Goal: Transaction & Acquisition: Book appointment/travel/reservation

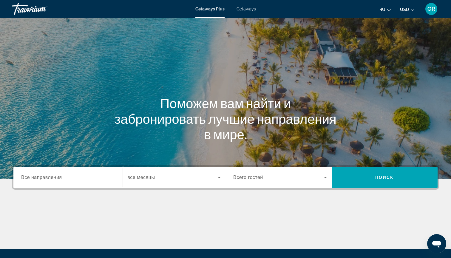
click at [49, 178] on span "Все направления" at bounding box center [41, 177] width 41 height 5
click at [49, 178] on input "Destination Все направления" at bounding box center [68, 177] width 94 height 7
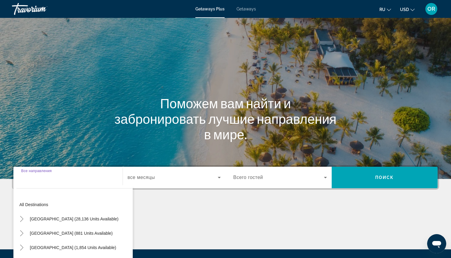
scroll to position [64, 0]
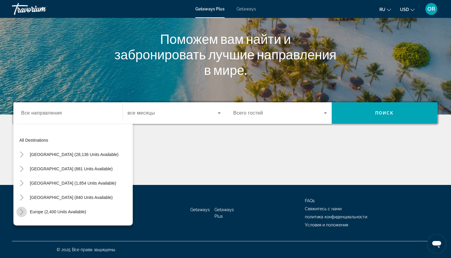
click at [21, 212] on icon "Toggle Europe (2,400 units available)" at bounding box center [22, 212] width 6 height 6
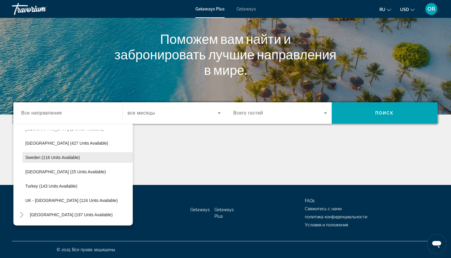
scroll to position [251, 0]
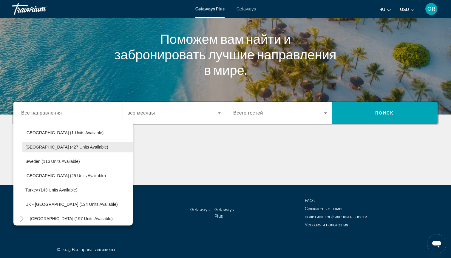
click at [55, 147] on span "[GEOGRAPHIC_DATA] (427 units available)" at bounding box center [66, 147] width 83 height 5
type input "**********"
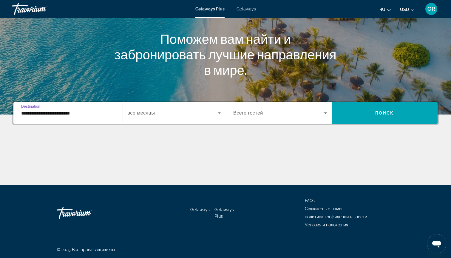
click at [201, 115] on span "Search widget" at bounding box center [173, 112] width 90 height 7
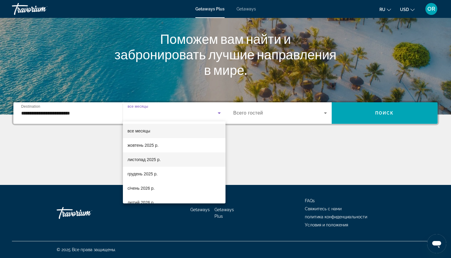
click at [150, 160] on span "листопад 2025 р." at bounding box center [144, 159] width 33 height 7
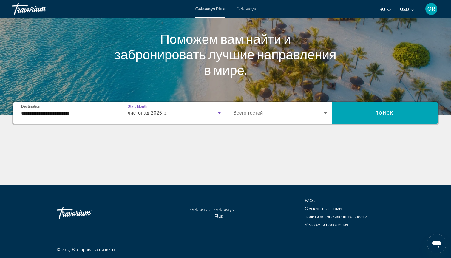
click at [325, 112] on icon "Search widget" at bounding box center [325, 112] width 7 height 7
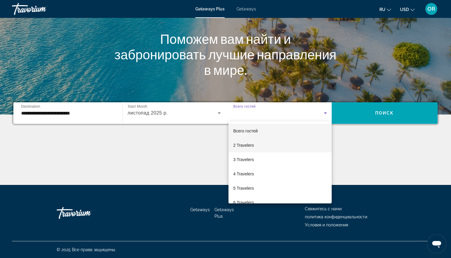
click at [260, 146] on mat-option "2 Travelers" at bounding box center [279, 145] width 103 height 14
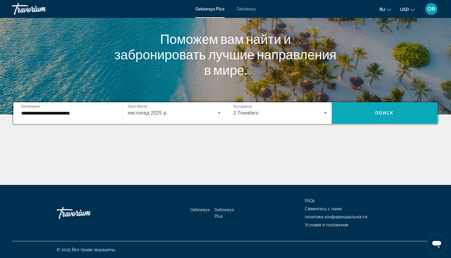
click at [360, 113] on span "Search widget" at bounding box center [385, 113] width 106 height 14
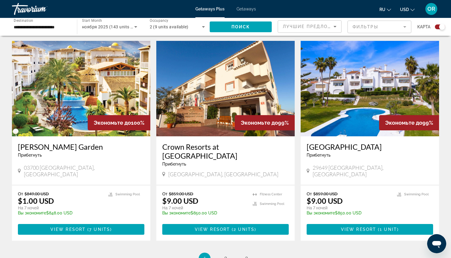
scroll to position [840, 0]
click at [226, 255] on span "2" at bounding box center [225, 258] width 3 height 7
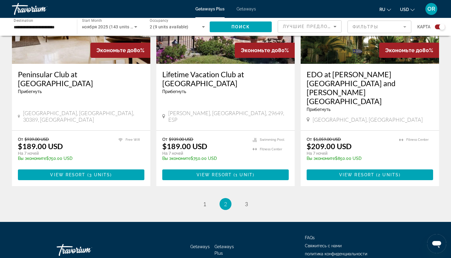
scroll to position [901, 0]
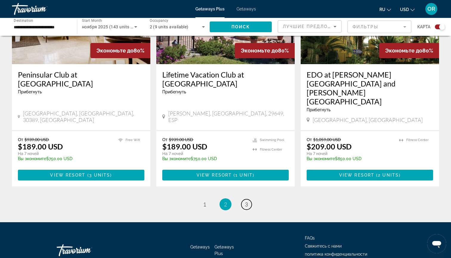
click at [248, 201] on span "3" at bounding box center [246, 204] width 3 height 7
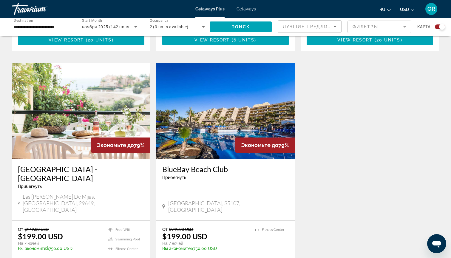
scroll to position [625, 0]
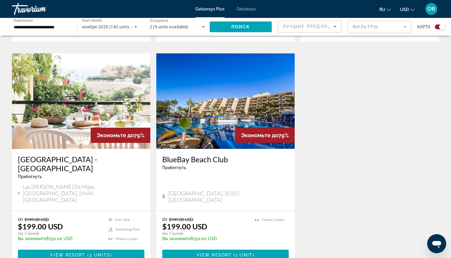
click at [215, 124] on img "Main content" at bounding box center [225, 100] width 138 height 95
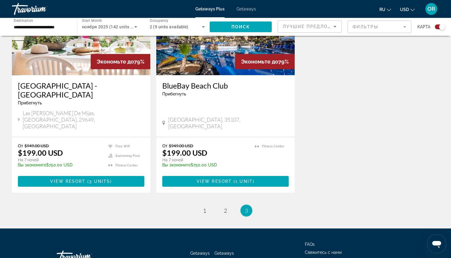
scroll to position [698, 0]
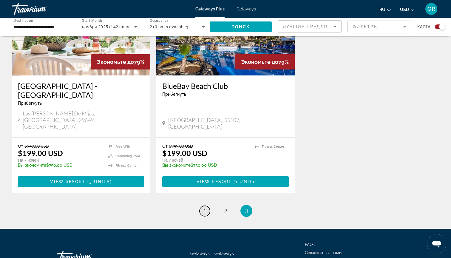
click at [204, 208] on span "1" at bounding box center [204, 211] width 3 height 7
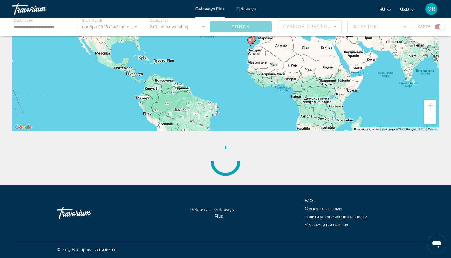
scroll to position [0, 0]
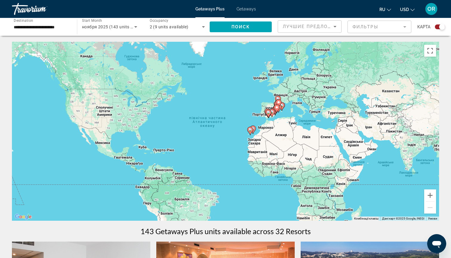
click at [19, 28] on input "**********" at bounding box center [41, 27] width 55 height 7
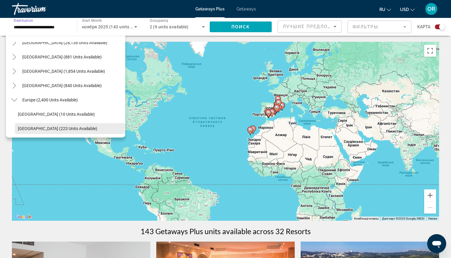
scroll to position [22, 0]
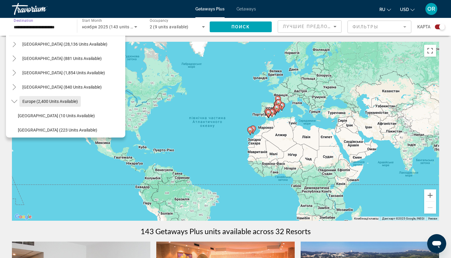
click at [27, 102] on span "Europe (2,400 units available)" at bounding box center [49, 101] width 55 height 5
type input "**********"
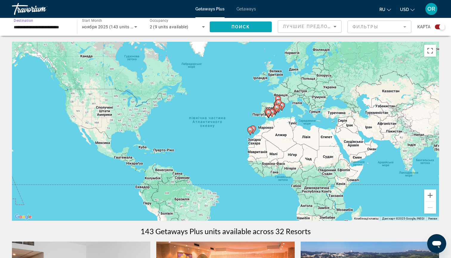
click at [242, 28] on span "Поиск" at bounding box center [240, 26] width 19 height 5
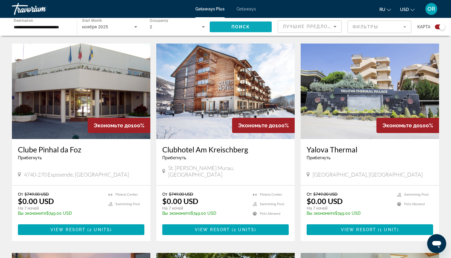
scroll to position [415, 0]
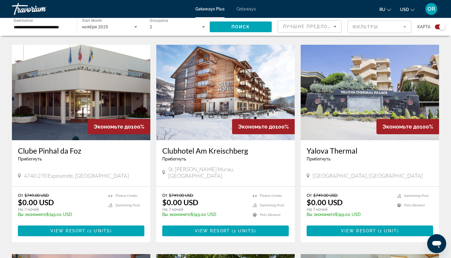
click at [348, 57] on img "Main content" at bounding box center [370, 92] width 138 height 95
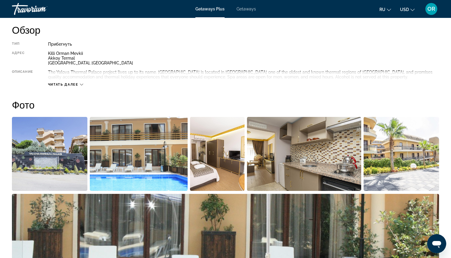
scroll to position [209, 0]
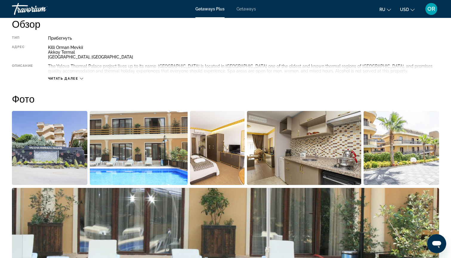
click at [43, 143] on img "Open full-screen image slider" at bounding box center [49, 148] width 75 height 74
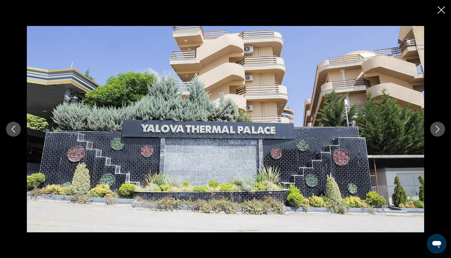
click at [440, 132] on icon "Next image" at bounding box center [437, 129] width 7 height 7
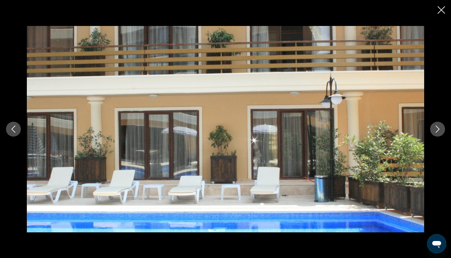
click at [440, 132] on icon "Next image" at bounding box center [437, 129] width 7 height 7
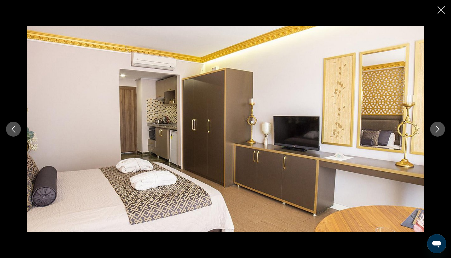
click at [440, 132] on icon "Next image" at bounding box center [437, 129] width 7 height 7
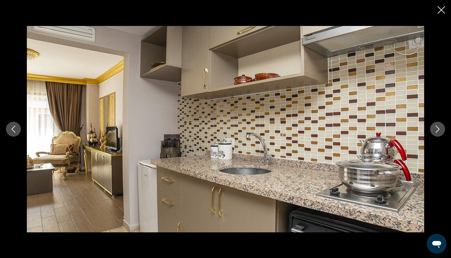
click at [440, 132] on icon "Next image" at bounding box center [437, 129] width 7 height 7
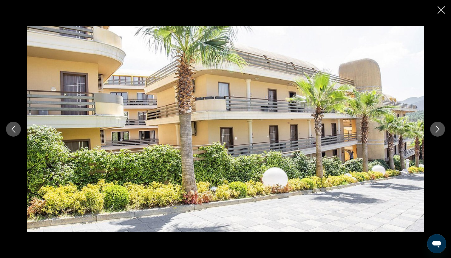
click at [439, 131] on icon "Next image" at bounding box center [437, 129] width 7 height 7
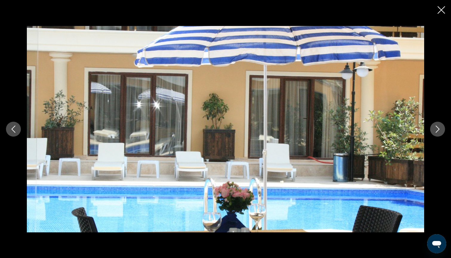
click at [439, 131] on icon "Next image" at bounding box center [437, 129] width 7 height 7
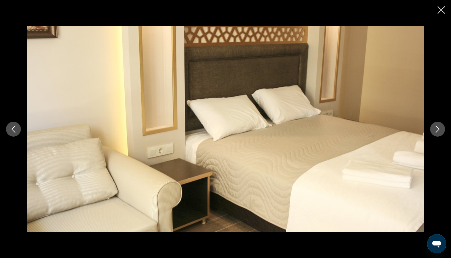
click at [439, 131] on icon "Next image" at bounding box center [437, 129] width 7 height 7
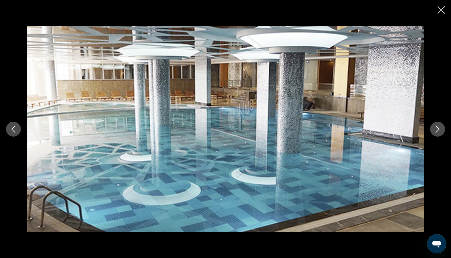
click at [439, 131] on icon "Next image" at bounding box center [437, 129] width 7 height 7
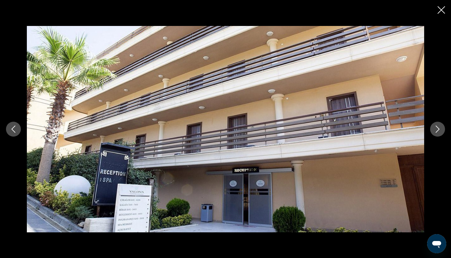
click at [439, 131] on icon "Next image" at bounding box center [437, 129] width 7 height 7
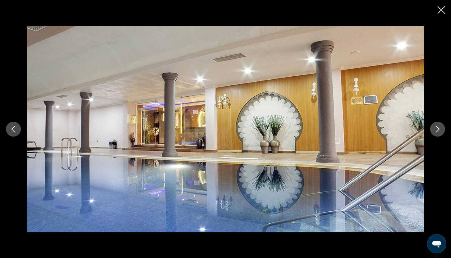
click at [439, 131] on icon "Next image" at bounding box center [437, 129] width 7 height 7
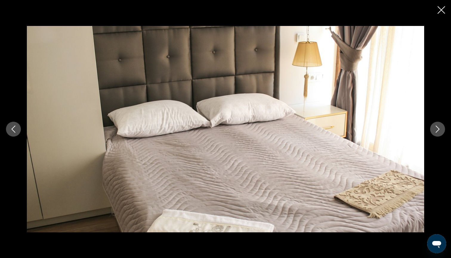
click at [439, 132] on icon "Next image" at bounding box center [437, 129] width 7 height 7
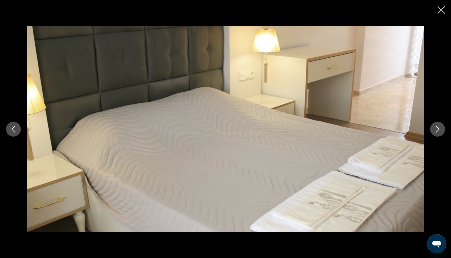
click at [439, 132] on icon "Next image" at bounding box center [437, 129] width 7 height 7
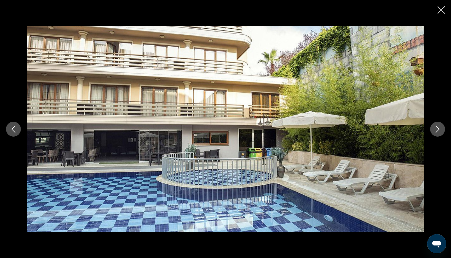
click at [439, 132] on icon "Next image" at bounding box center [437, 129] width 7 height 7
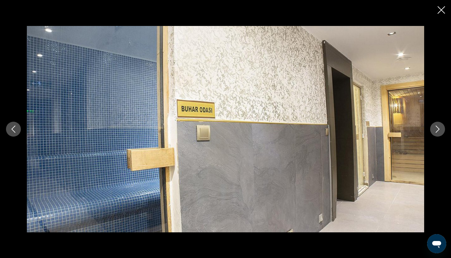
click at [439, 132] on icon "Next image" at bounding box center [437, 129] width 7 height 7
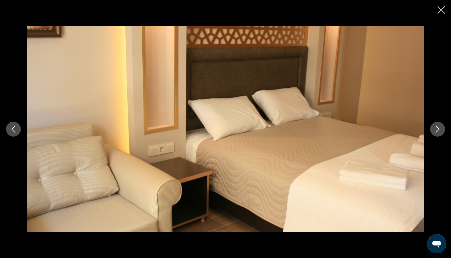
click at [439, 132] on icon "Next image" at bounding box center [437, 129] width 7 height 7
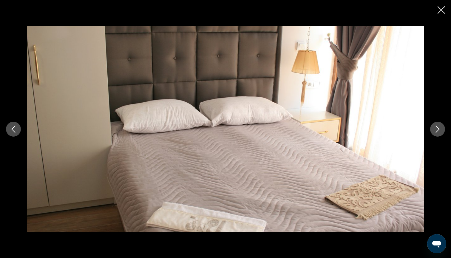
click at [440, 12] on icon "Close slideshow" at bounding box center [441, 9] width 7 height 7
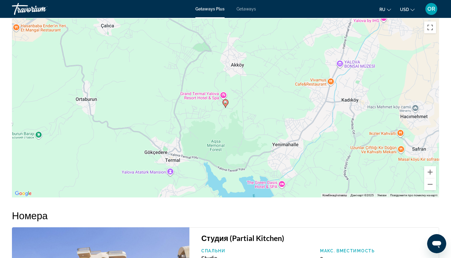
scroll to position [800, 0]
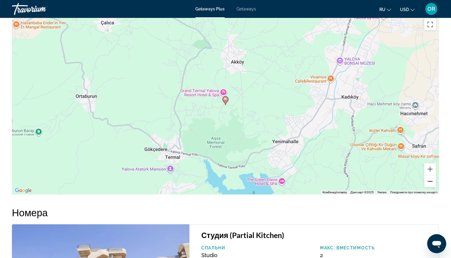
click at [432, 182] on button "Зменшити" at bounding box center [430, 181] width 12 height 12
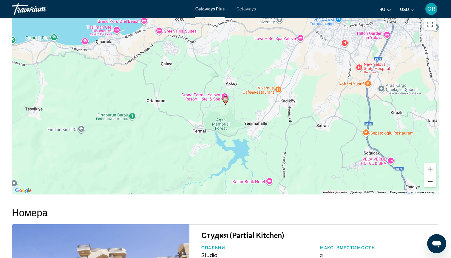
click at [432, 182] on button "Зменшити" at bounding box center [430, 181] width 12 height 12
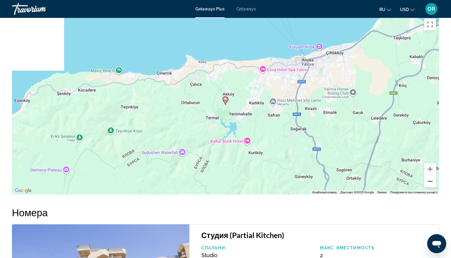
click at [432, 182] on button "Зменшити" at bounding box center [430, 181] width 12 height 12
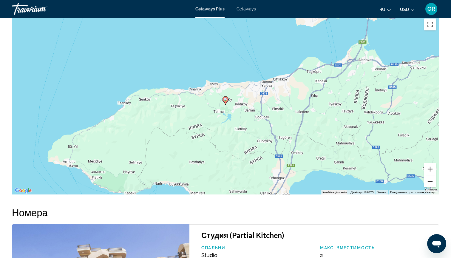
click at [432, 182] on button "Зменшити" at bounding box center [430, 181] width 12 height 12
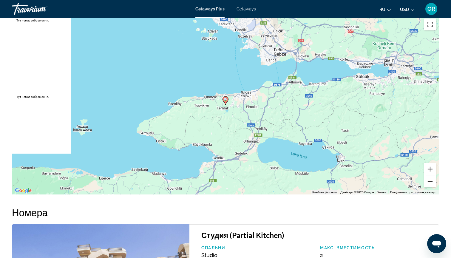
click at [432, 182] on button "Зменшити" at bounding box center [430, 181] width 12 height 12
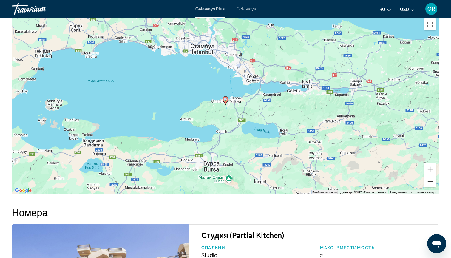
click at [432, 182] on button "Зменшити" at bounding box center [430, 181] width 12 height 12
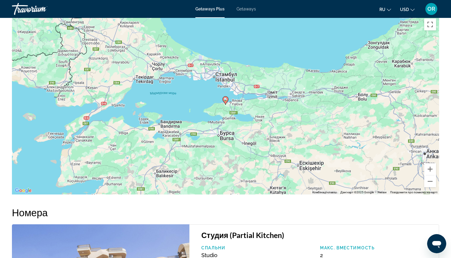
click at [248, 10] on span "Getaways" at bounding box center [246, 9] width 19 height 5
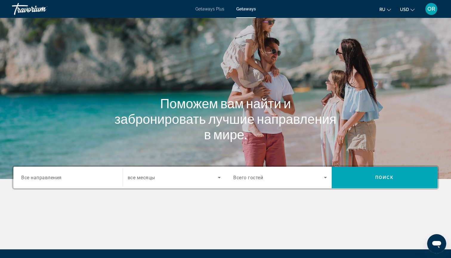
click at [70, 177] on input "Destination Все направления" at bounding box center [68, 177] width 94 height 7
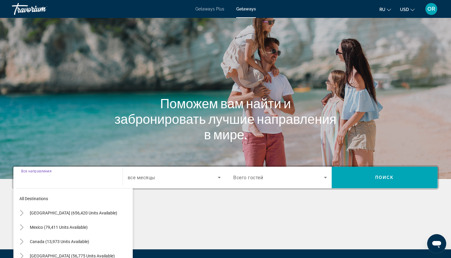
scroll to position [64, 0]
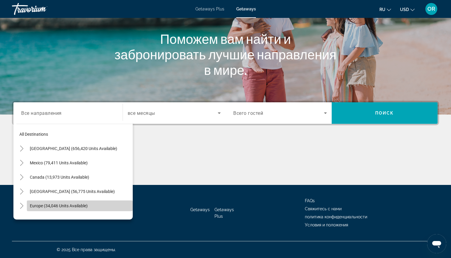
click at [30, 206] on span "Europe (34,046 units available)" at bounding box center [59, 205] width 58 height 5
type input "**********"
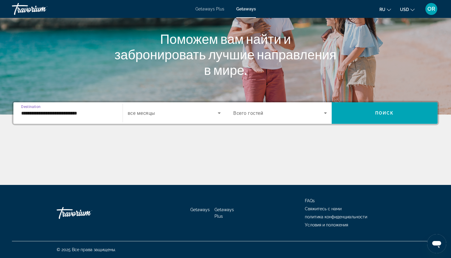
click at [184, 118] on div "Search widget" at bounding box center [174, 113] width 93 height 17
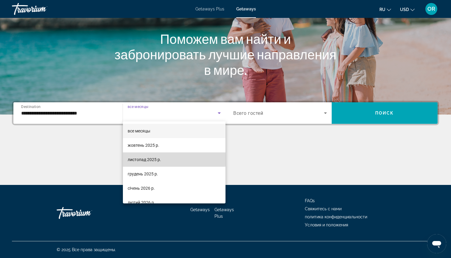
click at [156, 159] on span "листопад 2025 р." at bounding box center [144, 159] width 33 height 7
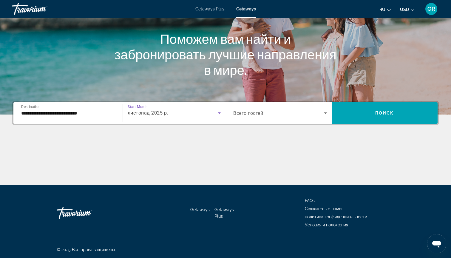
click at [305, 112] on span "Search widget" at bounding box center [278, 112] width 91 height 7
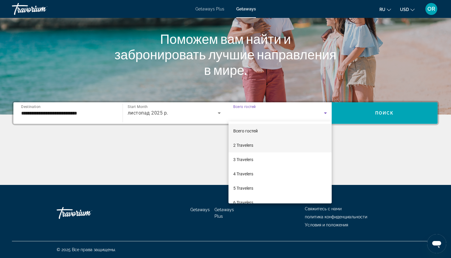
click at [251, 147] on span "2 Travelers" at bounding box center [243, 145] width 20 height 7
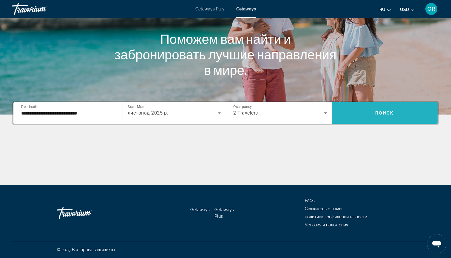
click at [358, 116] on span "Search widget" at bounding box center [385, 113] width 106 height 14
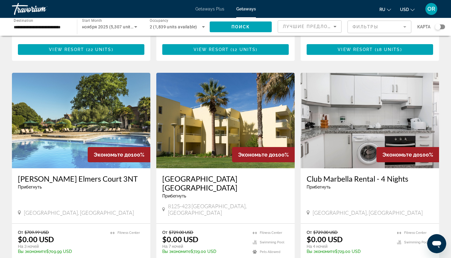
scroll to position [616, 0]
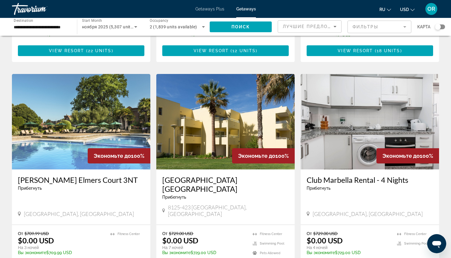
click at [228, 137] on img "Main content" at bounding box center [225, 121] width 138 height 95
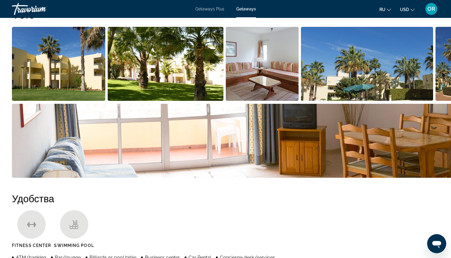
scroll to position [177, 0]
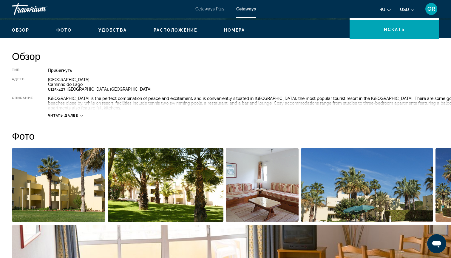
click at [52, 179] on img "Open full-screen image slider" at bounding box center [58, 185] width 93 height 74
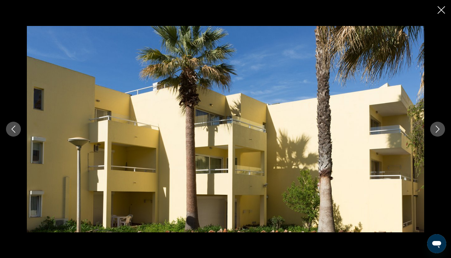
click at [437, 129] on icon "Next image" at bounding box center [437, 129] width 7 height 7
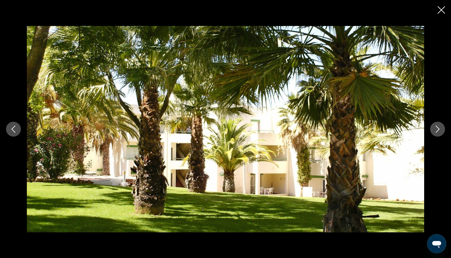
click at [437, 129] on icon "Next image" at bounding box center [437, 129] width 7 height 7
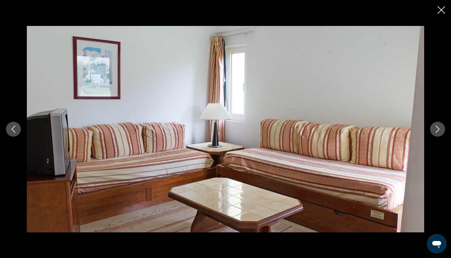
click at [437, 129] on icon "Next image" at bounding box center [437, 129] width 7 height 7
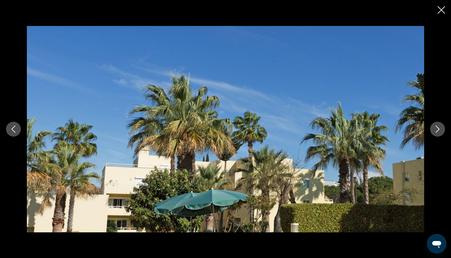
click at [437, 129] on icon "Next image" at bounding box center [437, 129] width 7 height 7
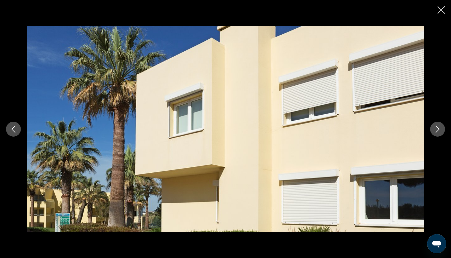
click at [437, 129] on icon "Next image" at bounding box center [437, 129] width 7 height 7
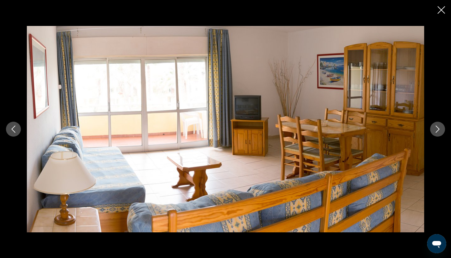
click at [437, 129] on icon "Next image" at bounding box center [437, 129] width 7 height 7
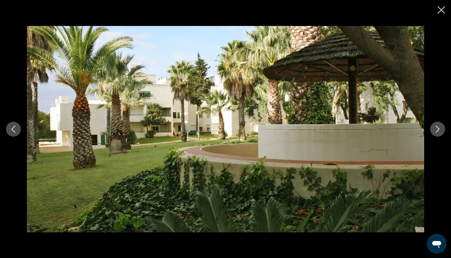
click at [441, 12] on icon "Close slideshow" at bounding box center [441, 9] width 7 height 7
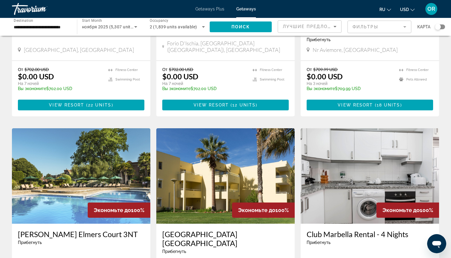
scroll to position [566, 0]
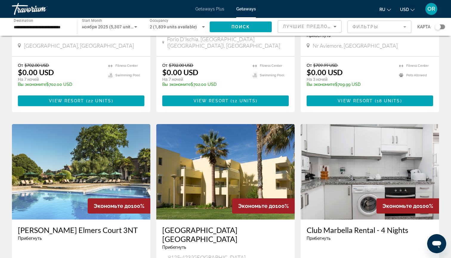
click at [17, 27] on input "**********" at bounding box center [41, 27] width 55 height 7
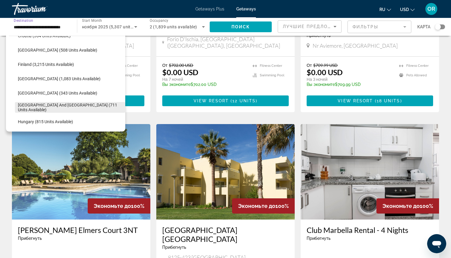
scroll to position [140, 0]
click at [49, 106] on span "[GEOGRAPHIC_DATA] and [GEOGRAPHIC_DATA] (711 units available)" at bounding box center [70, 107] width 104 height 10
type input "**********"
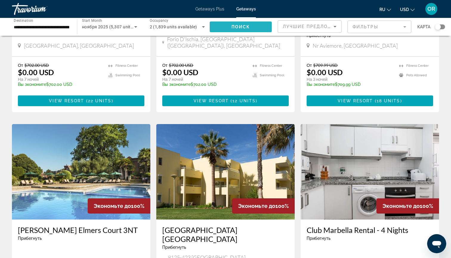
click at [227, 27] on span "Search widget" at bounding box center [241, 27] width 62 height 14
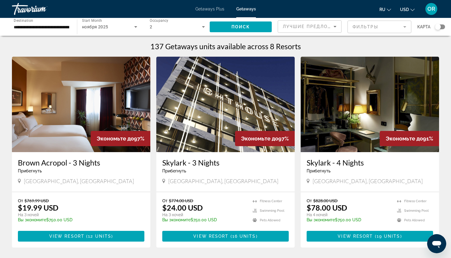
click at [86, 107] on img "Main content" at bounding box center [81, 104] width 138 height 95
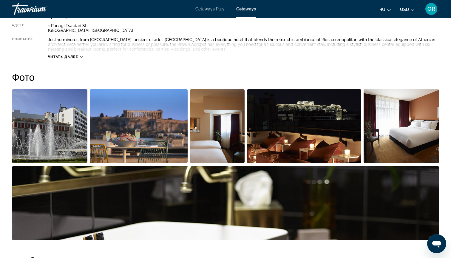
scroll to position [226, 0]
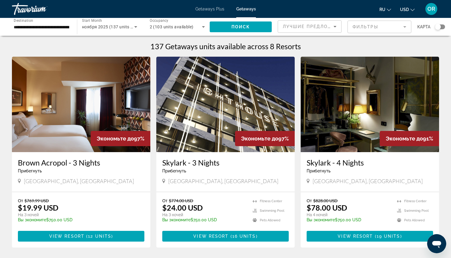
click at [46, 29] on input "**********" at bounding box center [41, 27] width 55 height 7
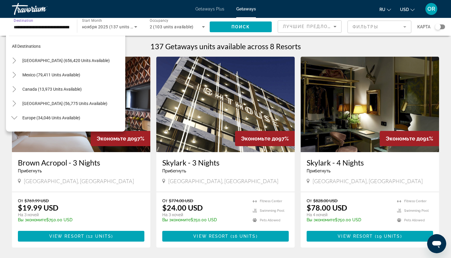
scroll to position [164, 0]
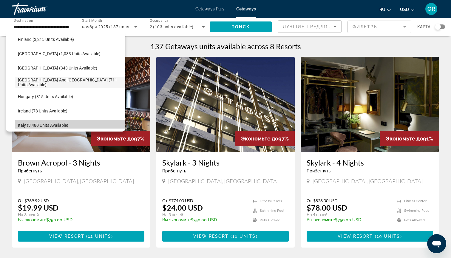
click at [23, 126] on span "Italy (3,480 units available)" at bounding box center [43, 125] width 50 height 5
type input "**********"
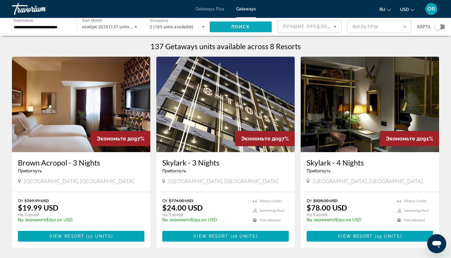
click at [227, 27] on span "Search widget" at bounding box center [241, 27] width 62 height 14
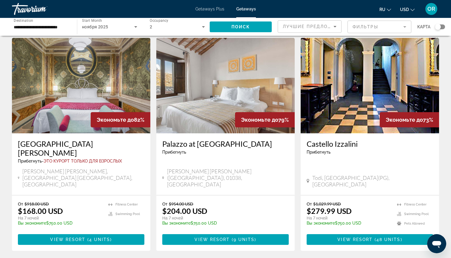
scroll to position [433, 0]
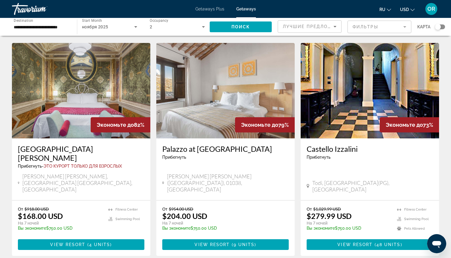
click at [205, 96] on img "Main content" at bounding box center [225, 90] width 138 height 95
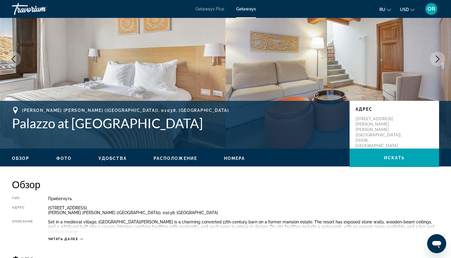
scroll to position [38, 0]
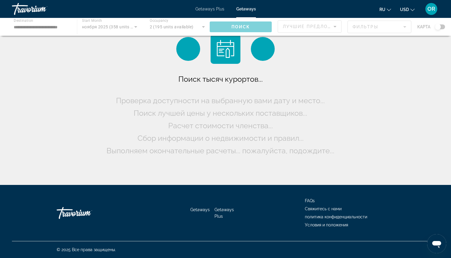
click at [30, 28] on div "Main content" at bounding box center [225, 27] width 451 height 18
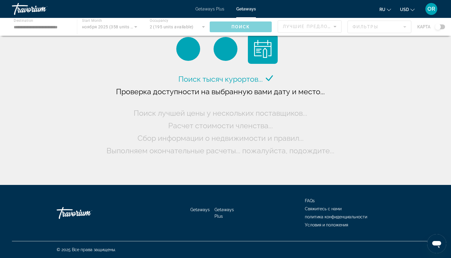
click at [30, 28] on div "Main content" at bounding box center [225, 27] width 451 height 18
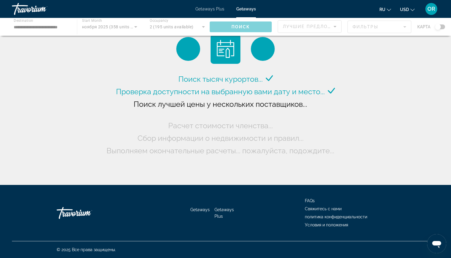
click at [19, 28] on div "Main content" at bounding box center [225, 27] width 451 height 18
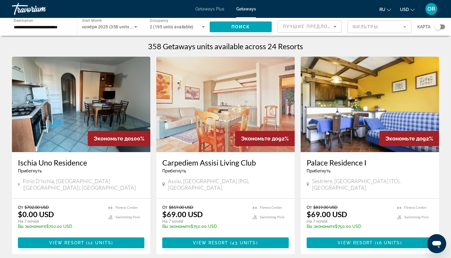
click at [19, 27] on input "**********" at bounding box center [41, 27] width 55 height 7
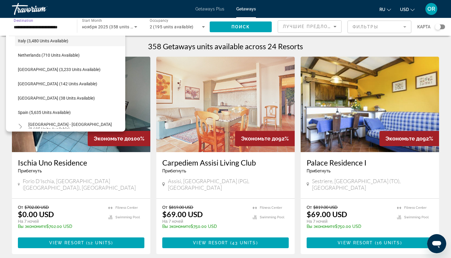
scroll to position [311, 0]
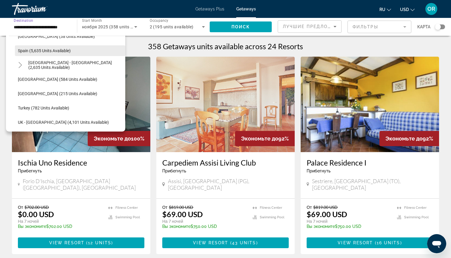
click at [51, 52] on span "Spain (5,635 units available)" at bounding box center [44, 50] width 53 height 5
type input "**********"
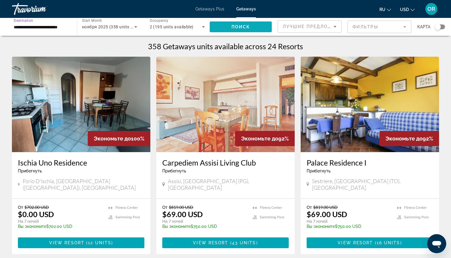
click at [219, 27] on span "Search widget" at bounding box center [241, 27] width 62 height 14
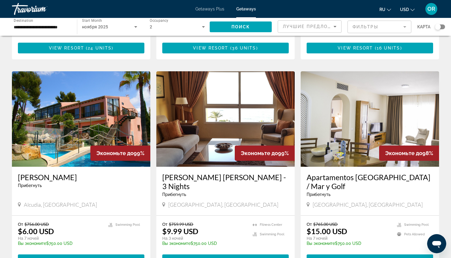
scroll to position [205, 0]
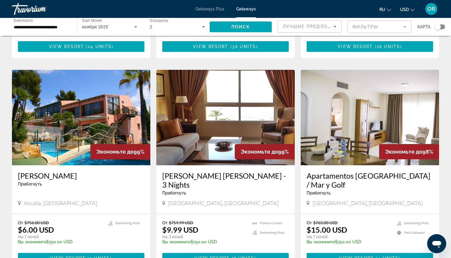
click at [56, 124] on img "Main content" at bounding box center [81, 117] width 138 height 95
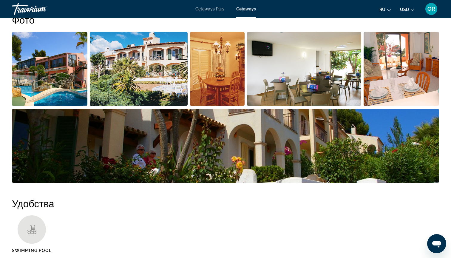
scroll to position [307, 0]
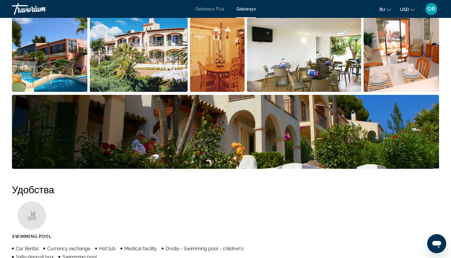
click at [51, 71] on img "Open full-screen image slider" at bounding box center [49, 55] width 75 height 74
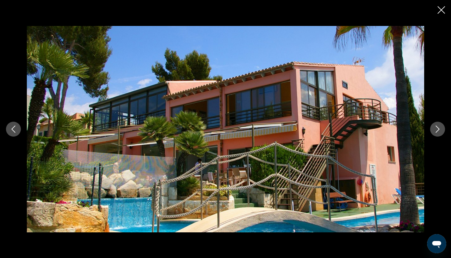
click at [438, 129] on icon "Next image" at bounding box center [437, 129] width 7 height 7
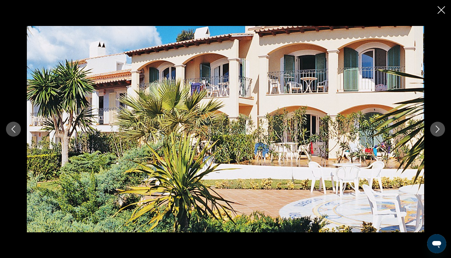
click at [438, 129] on icon "Next image" at bounding box center [437, 129] width 7 height 7
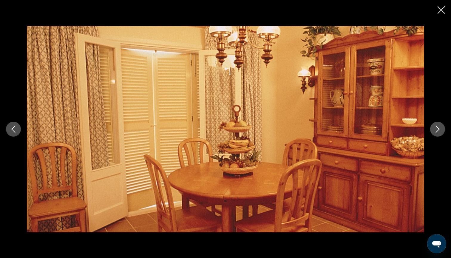
click at [438, 129] on icon "Next image" at bounding box center [437, 129] width 7 height 7
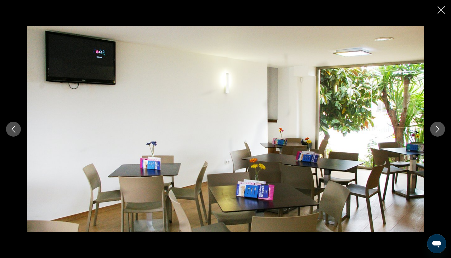
click at [438, 129] on icon "Next image" at bounding box center [437, 129] width 7 height 7
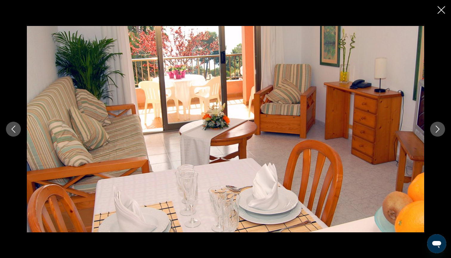
click at [438, 129] on icon "Next image" at bounding box center [437, 129] width 7 height 7
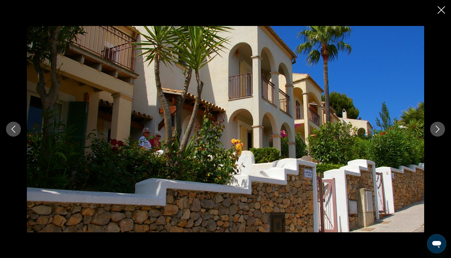
click at [438, 129] on icon "Next image" at bounding box center [437, 129] width 7 height 7
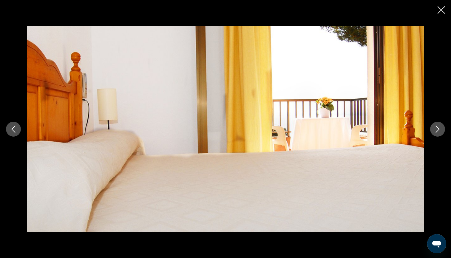
click at [438, 129] on icon "Next image" at bounding box center [437, 129] width 7 height 7
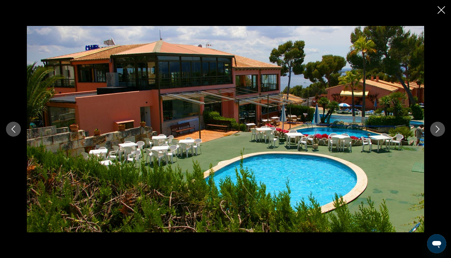
click at [438, 129] on icon "Next image" at bounding box center [437, 129] width 7 height 7
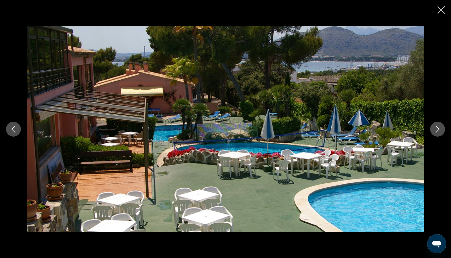
click at [438, 129] on icon "Next image" at bounding box center [437, 129] width 7 height 7
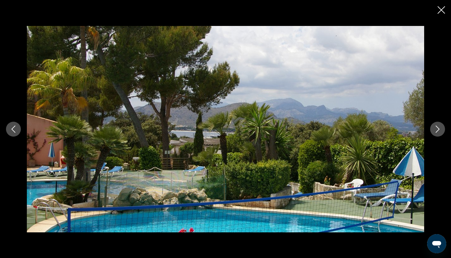
click at [438, 129] on icon "Next image" at bounding box center [437, 129] width 7 height 7
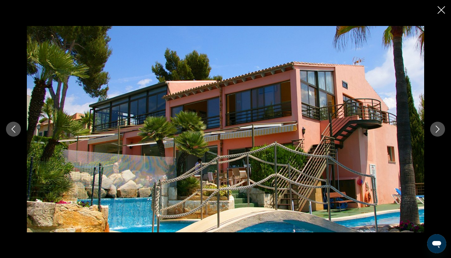
click at [438, 129] on icon "Next image" at bounding box center [437, 129] width 7 height 7
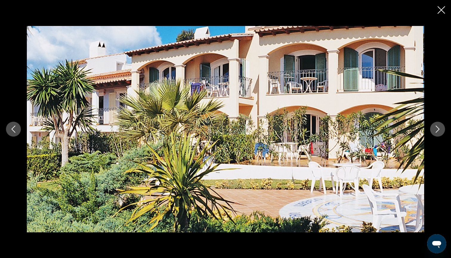
click at [441, 10] on icon "Close slideshow" at bounding box center [441, 9] width 7 height 7
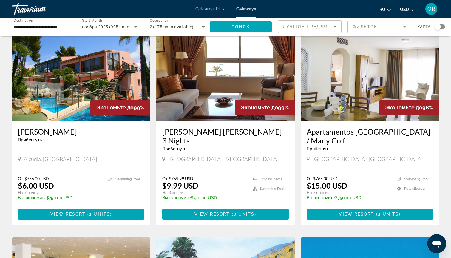
scroll to position [246, 0]
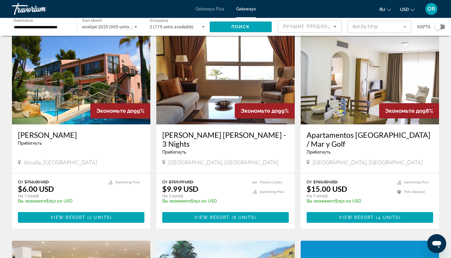
click at [222, 80] on img "Main content" at bounding box center [225, 76] width 138 height 95
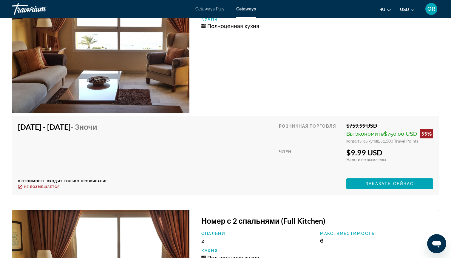
scroll to position [1060, 0]
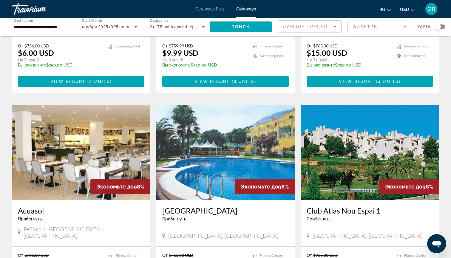
scroll to position [394, 0]
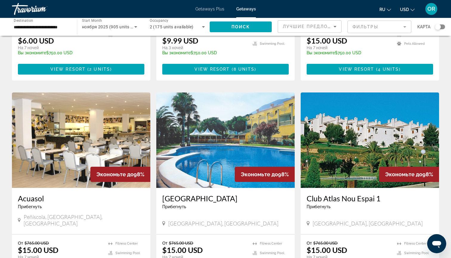
click at [204, 124] on img "Main content" at bounding box center [225, 139] width 138 height 95
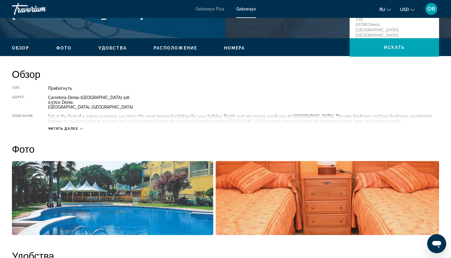
scroll to position [158, 0]
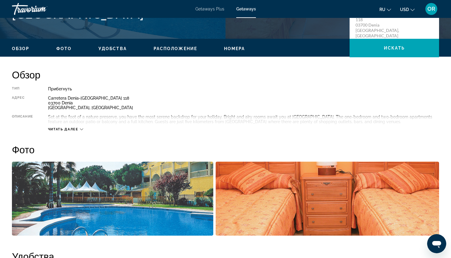
click at [121, 211] on img "Open full-screen image slider" at bounding box center [112, 199] width 201 height 74
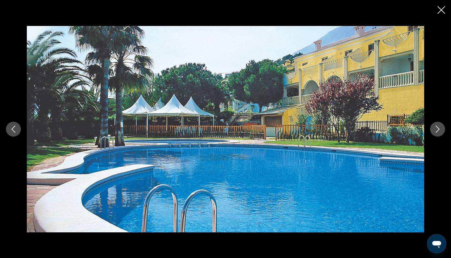
click at [438, 130] on icon "Next image" at bounding box center [437, 129] width 7 height 7
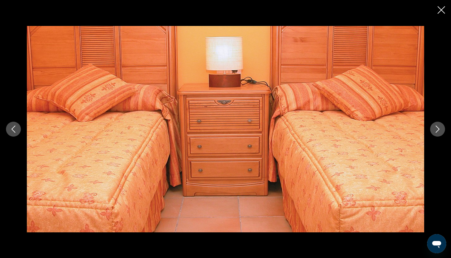
click at [438, 130] on icon "Next image" at bounding box center [437, 129] width 7 height 7
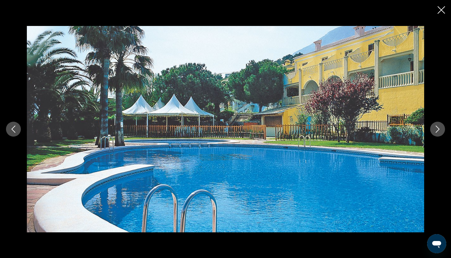
click at [438, 130] on icon "Next image" at bounding box center [437, 129] width 7 height 7
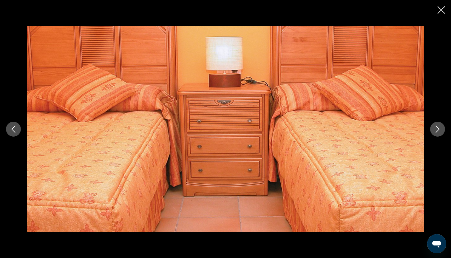
click at [438, 130] on icon "Next image" at bounding box center [437, 129] width 7 height 7
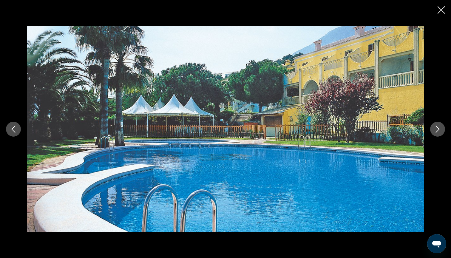
click at [441, 11] on icon "Close slideshow" at bounding box center [441, 9] width 7 height 7
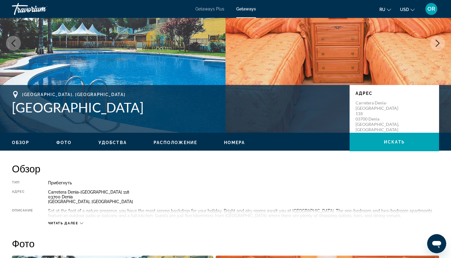
scroll to position [61, 0]
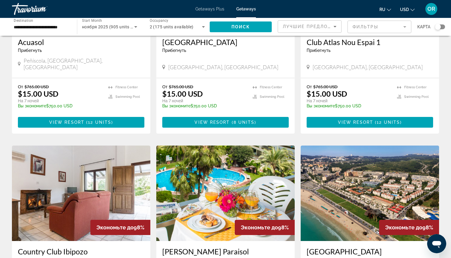
scroll to position [558, 0]
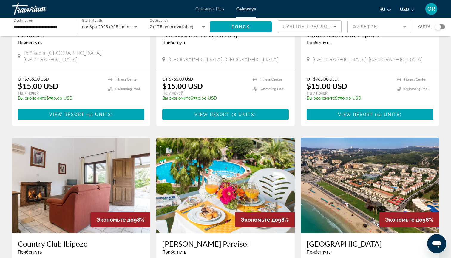
click at [333, 171] on img "Main content" at bounding box center [370, 185] width 138 height 95
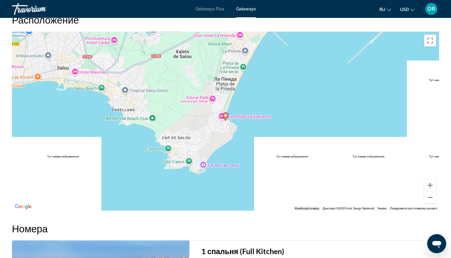
scroll to position [755, 0]
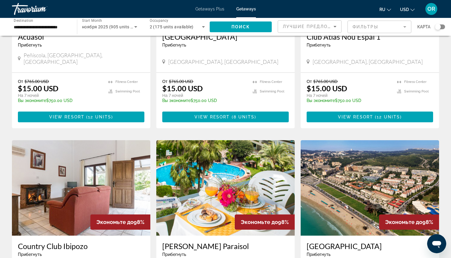
scroll to position [610, 0]
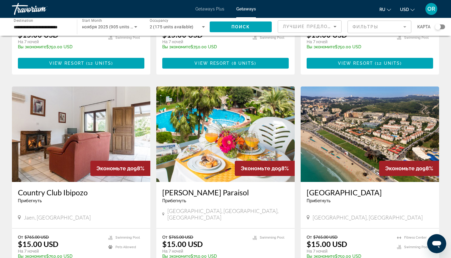
click at [200, 143] on img "Main content" at bounding box center [225, 134] width 138 height 95
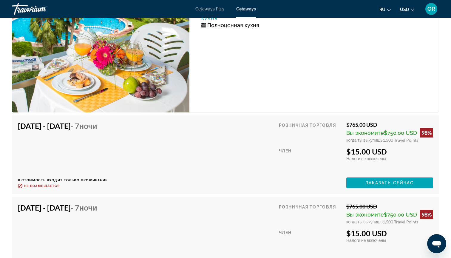
scroll to position [810, 0]
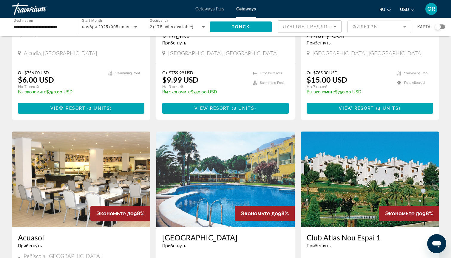
scroll to position [366, 0]
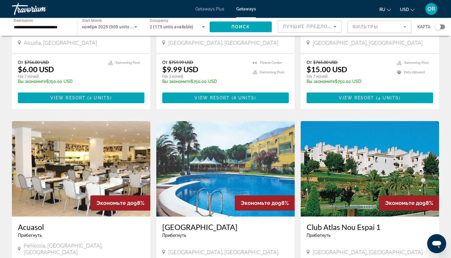
click at [82, 174] on img "Main content" at bounding box center [81, 168] width 138 height 95
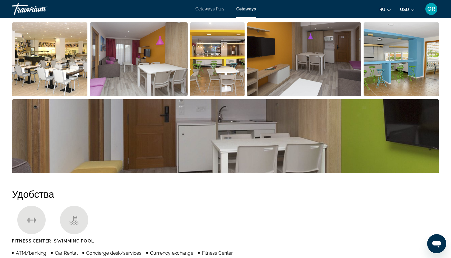
scroll to position [255, 0]
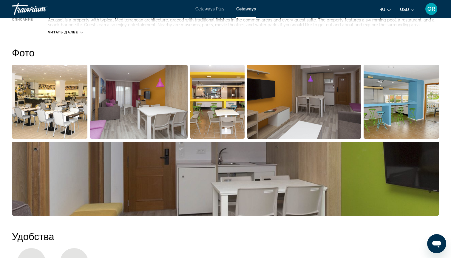
click at [55, 121] on img "Open full-screen image slider" at bounding box center [49, 102] width 75 height 74
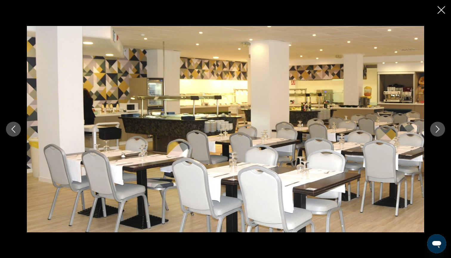
click at [438, 128] on icon "Next image" at bounding box center [437, 129] width 7 height 7
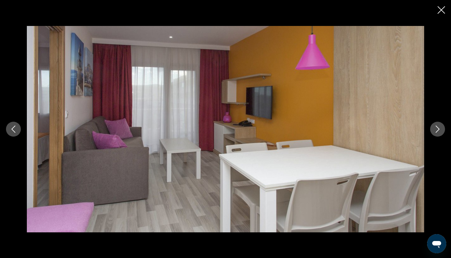
click at [438, 128] on icon "Next image" at bounding box center [437, 129] width 7 height 7
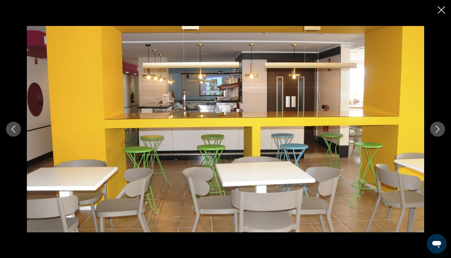
click at [438, 128] on icon "Next image" at bounding box center [437, 129] width 7 height 7
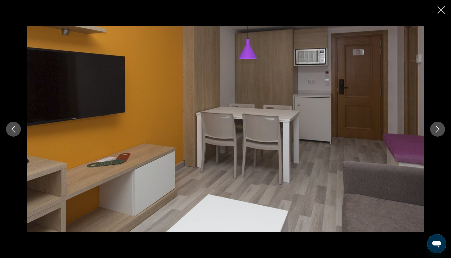
click at [438, 128] on icon "Next image" at bounding box center [437, 129] width 7 height 7
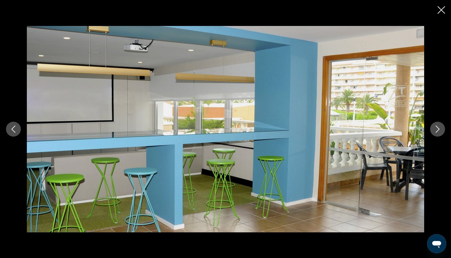
click at [438, 128] on icon "Next image" at bounding box center [437, 129] width 7 height 7
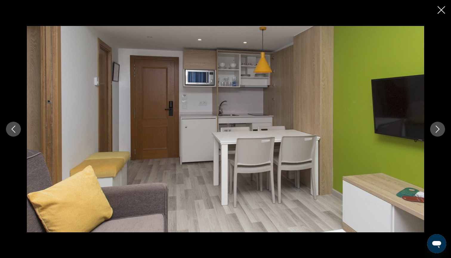
click at [438, 128] on icon "Next image" at bounding box center [437, 129] width 7 height 7
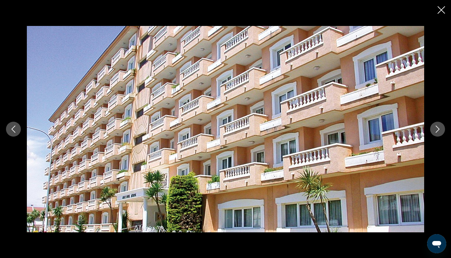
click at [438, 128] on icon "Next image" at bounding box center [437, 129] width 7 height 7
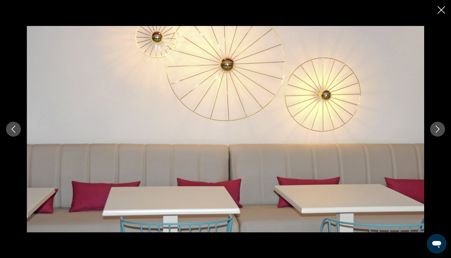
click at [438, 128] on icon "Next image" at bounding box center [437, 129] width 7 height 7
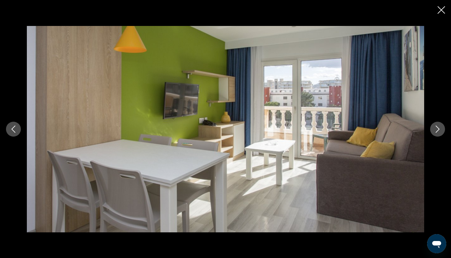
click at [438, 128] on icon "Next image" at bounding box center [437, 129] width 7 height 7
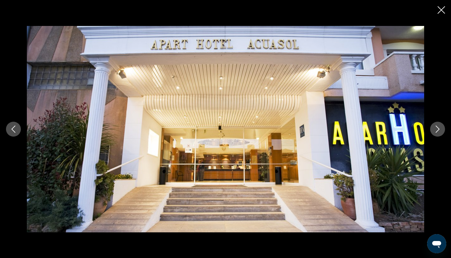
click at [438, 128] on icon "Next image" at bounding box center [437, 129] width 7 height 7
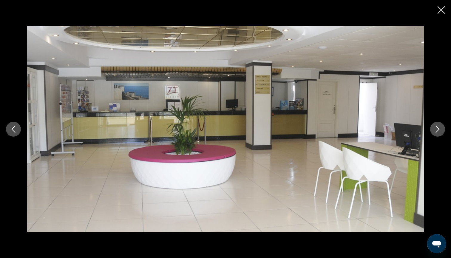
click at [438, 128] on icon "Next image" at bounding box center [437, 129] width 7 height 7
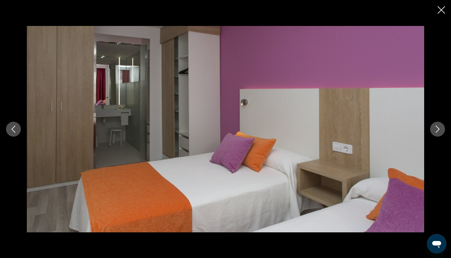
click at [438, 129] on icon "Next image" at bounding box center [437, 129] width 7 height 7
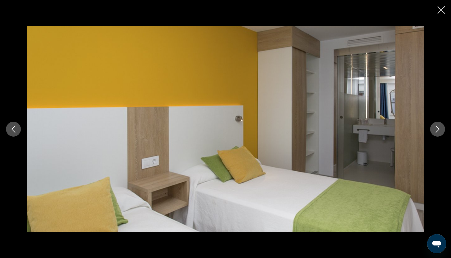
click at [438, 129] on icon "Next image" at bounding box center [437, 129] width 7 height 7
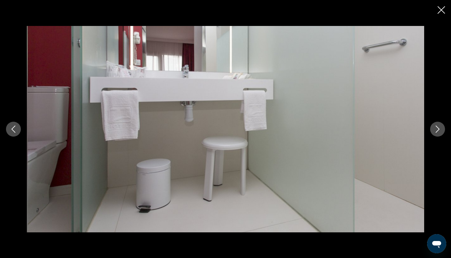
click at [438, 129] on icon "Next image" at bounding box center [437, 129] width 7 height 7
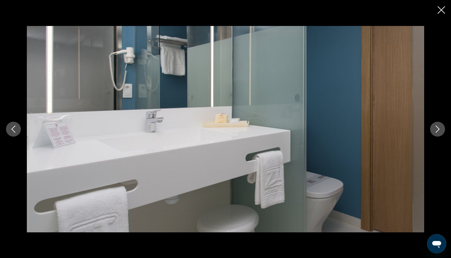
click at [438, 129] on icon "Next image" at bounding box center [437, 129] width 7 height 7
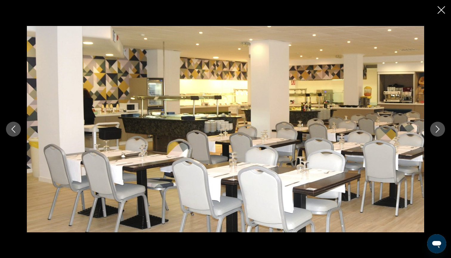
click at [438, 129] on icon "Next image" at bounding box center [437, 129] width 7 height 7
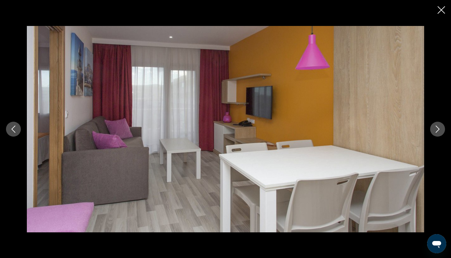
click at [438, 129] on icon "Next image" at bounding box center [437, 129] width 7 height 7
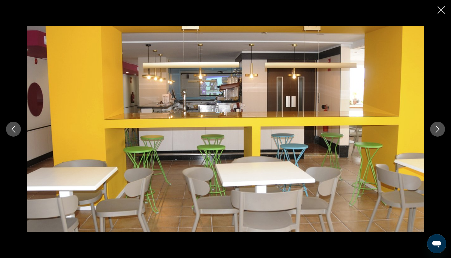
click at [438, 129] on icon "Next image" at bounding box center [437, 129] width 7 height 7
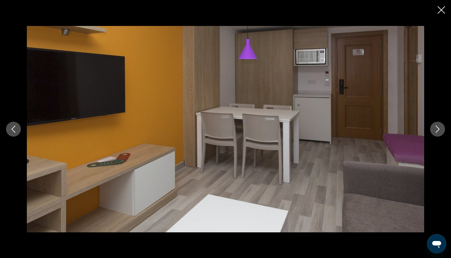
click at [438, 129] on icon "Next image" at bounding box center [437, 129] width 7 height 7
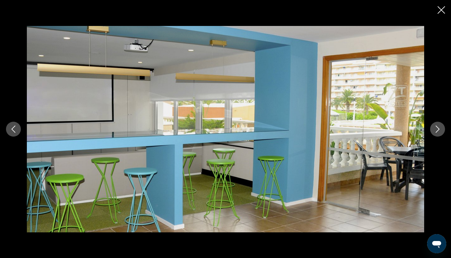
click at [438, 129] on icon "Next image" at bounding box center [437, 129] width 7 height 7
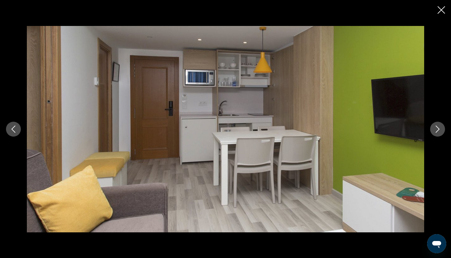
click at [438, 129] on icon "Next image" at bounding box center [437, 129] width 7 height 7
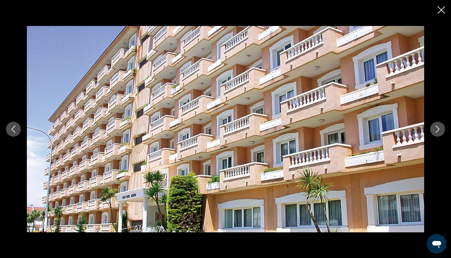
click at [438, 129] on icon "Next image" at bounding box center [437, 129] width 7 height 7
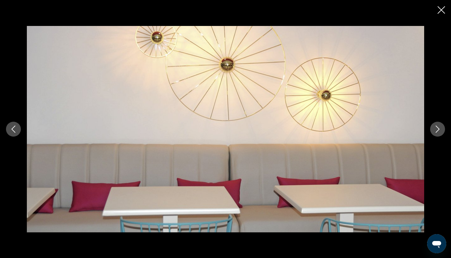
click at [438, 129] on icon "Next image" at bounding box center [437, 129] width 7 height 7
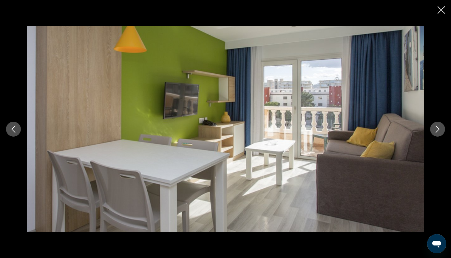
click at [440, 12] on icon "Close slideshow" at bounding box center [441, 9] width 7 height 7
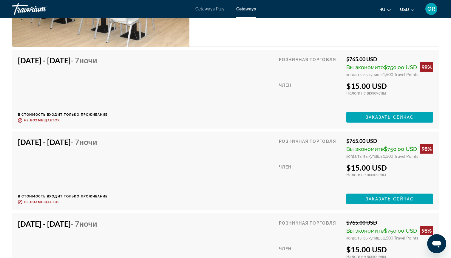
scroll to position [1152, 0]
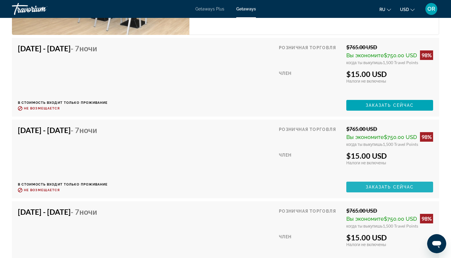
click at [362, 194] on span "Main content" at bounding box center [389, 187] width 87 height 14
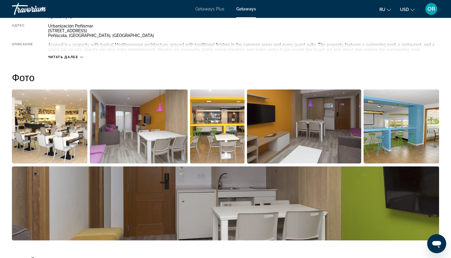
scroll to position [232, 0]
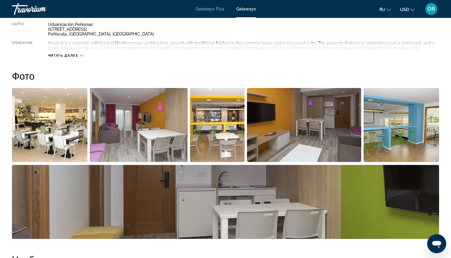
click at [58, 124] on img "Open full-screen image slider" at bounding box center [49, 125] width 75 height 74
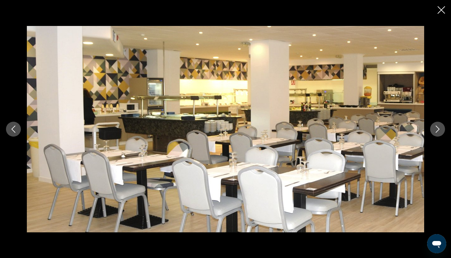
click at [438, 130] on icon "Next image" at bounding box center [437, 129] width 7 height 7
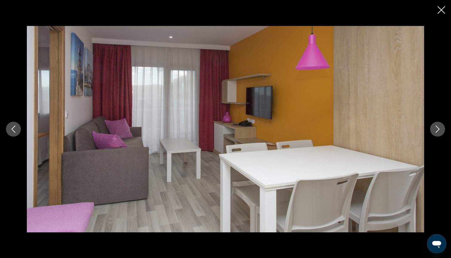
click at [438, 130] on icon "Next image" at bounding box center [437, 129] width 7 height 7
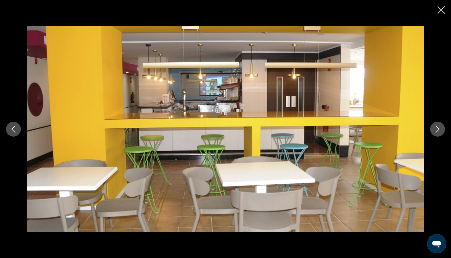
click at [438, 130] on icon "Next image" at bounding box center [437, 129] width 7 height 7
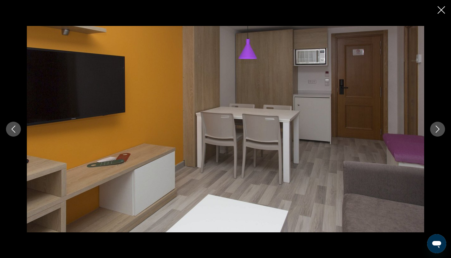
click at [438, 129] on icon "Next image" at bounding box center [437, 129] width 7 height 7
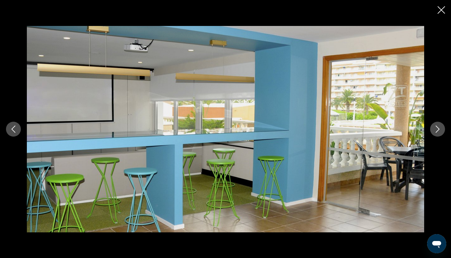
click at [438, 129] on icon "Next image" at bounding box center [437, 129] width 7 height 7
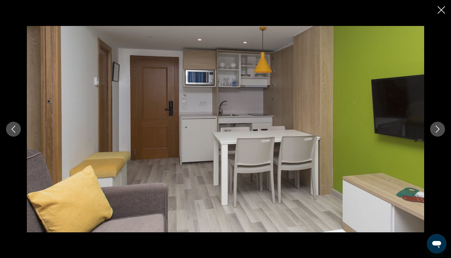
click at [438, 129] on icon "Next image" at bounding box center [437, 129] width 7 height 7
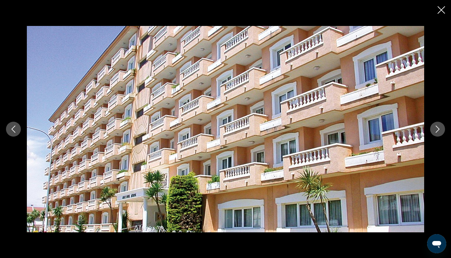
click at [438, 129] on icon "Next image" at bounding box center [437, 129] width 7 height 7
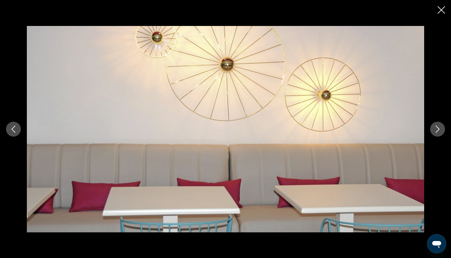
click at [438, 129] on icon "Next image" at bounding box center [437, 129] width 7 height 7
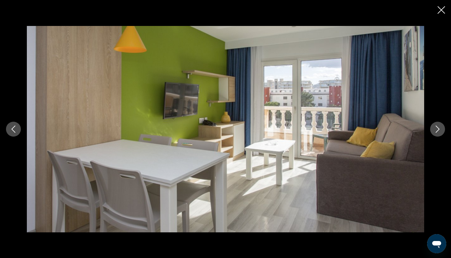
click at [438, 129] on icon "Next image" at bounding box center [437, 129] width 7 height 7
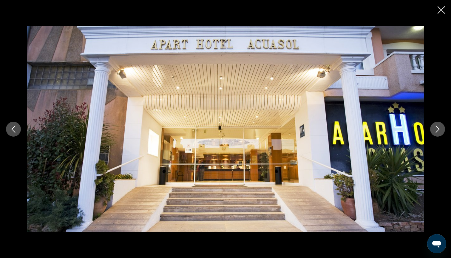
click at [438, 129] on icon "Next image" at bounding box center [437, 129] width 7 height 7
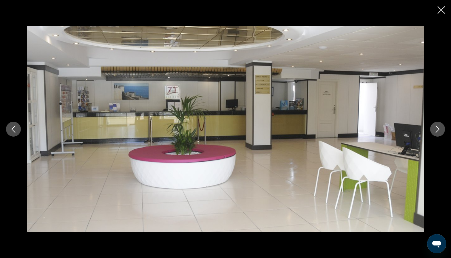
click at [438, 129] on icon "Next image" at bounding box center [437, 129] width 7 height 7
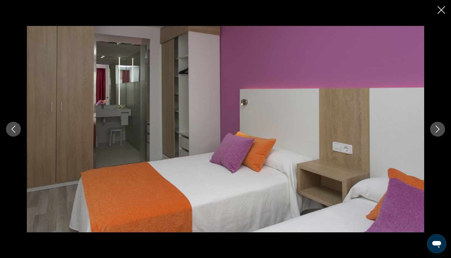
click at [438, 129] on icon "Next image" at bounding box center [437, 129] width 7 height 7
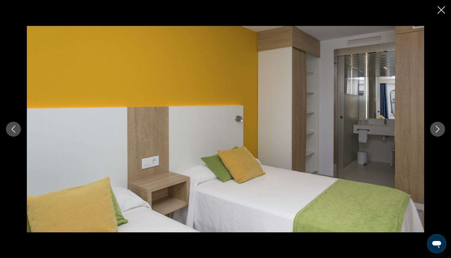
click at [438, 129] on icon "Next image" at bounding box center [437, 129] width 7 height 7
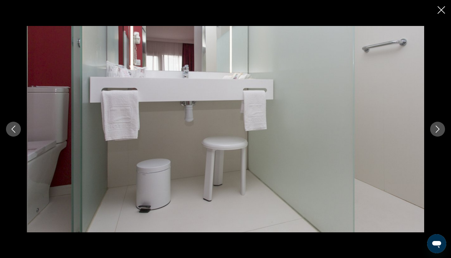
click at [438, 129] on icon "Next image" at bounding box center [437, 129] width 7 height 7
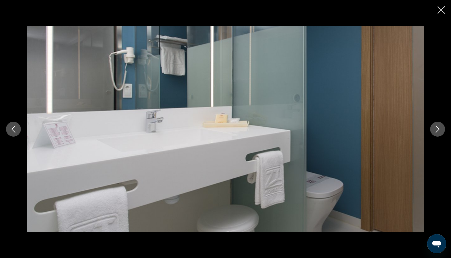
click at [442, 11] on icon "Close slideshow" at bounding box center [441, 9] width 7 height 7
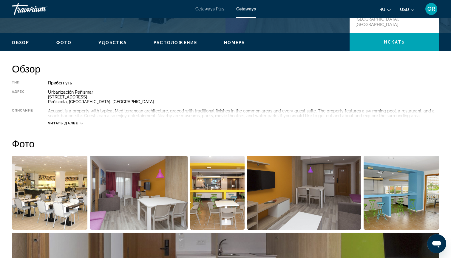
scroll to position [135, 0]
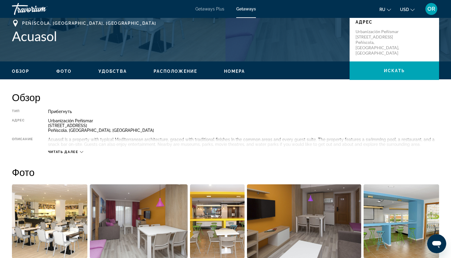
click at [117, 123] on div "Urbanización Peñismar [STREET_ADDRESS]" at bounding box center [243, 125] width 391 height 14
drag, startPoint x: 106, startPoint y: 131, endPoint x: 47, endPoint y: 122, distance: 59.4
click at [47, 122] on div "Тип Прибегнуть Все включено Нет «все включено» Адрес [STREET_ADDRESS] Описание …" at bounding box center [225, 131] width 427 height 45
copy div "Urbanización Peñismar [STREET_ADDRESS]"
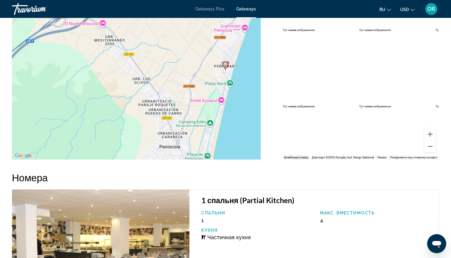
scroll to position [856, 0]
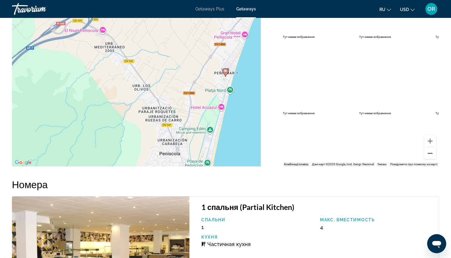
click at [431, 159] on button "Зменшити" at bounding box center [430, 153] width 12 height 12
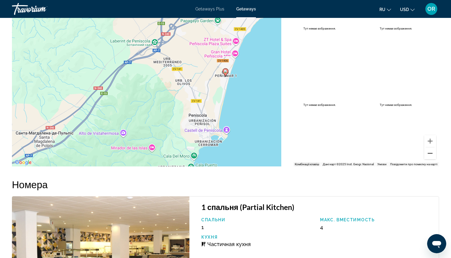
click at [431, 159] on button "Зменшити" at bounding box center [430, 153] width 12 height 12
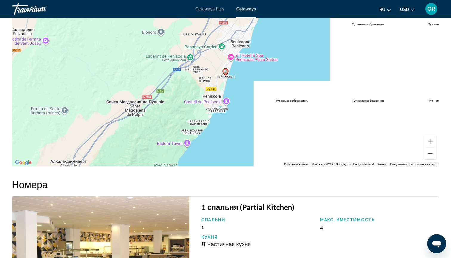
click at [431, 159] on button "Зменшити" at bounding box center [430, 153] width 12 height 12
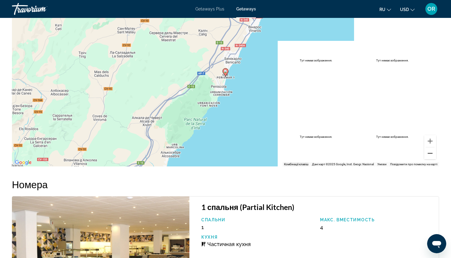
click at [431, 159] on button "Зменшити" at bounding box center [430, 153] width 12 height 12
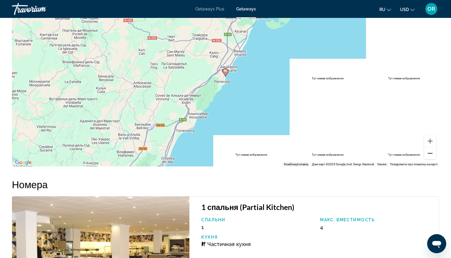
click at [431, 159] on button "Зменшити" at bounding box center [430, 153] width 12 height 12
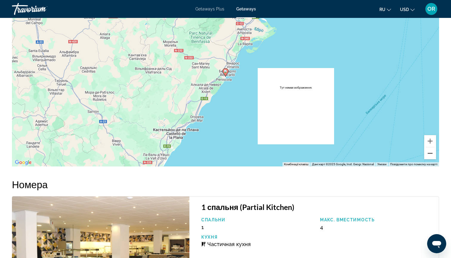
click at [431, 159] on button "Зменшити" at bounding box center [430, 153] width 12 height 12
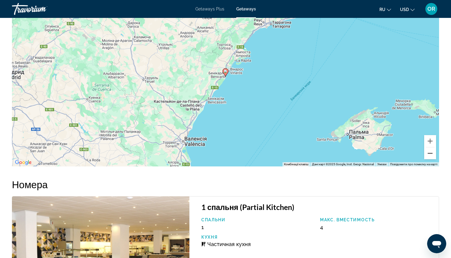
click at [431, 159] on button "Зменшити" at bounding box center [430, 153] width 12 height 12
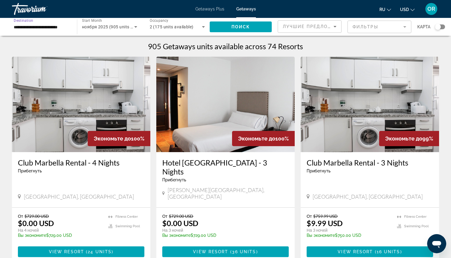
click at [50, 27] on input "**********" at bounding box center [41, 27] width 55 height 7
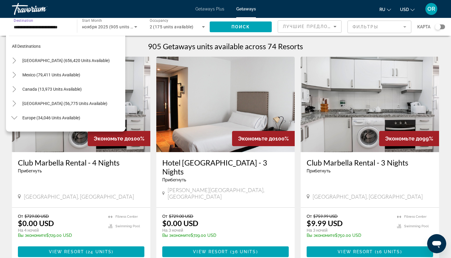
scroll to position [279, 0]
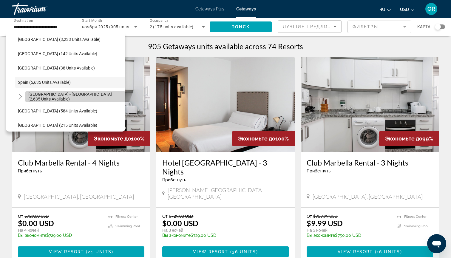
click at [43, 97] on span "[GEOGRAPHIC_DATA] - [GEOGRAPHIC_DATA] (2,635 units available)" at bounding box center [75, 97] width 94 height 10
type input "**********"
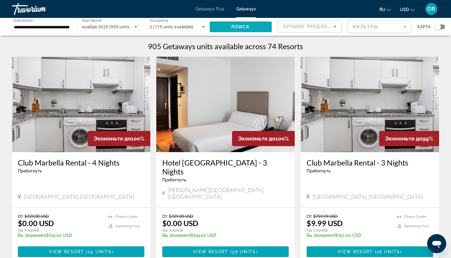
click at [245, 27] on span "Поиск" at bounding box center [240, 26] width 19 height 5
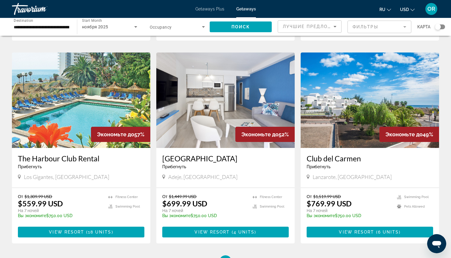
scroll to position [439, 0]
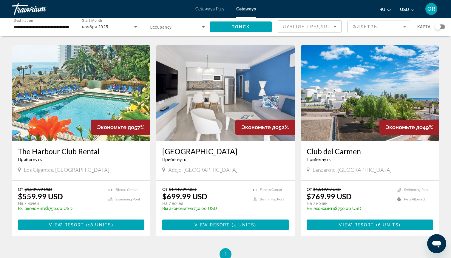
click at [64, 93] on img "Main content" at bounding box center [81, 92] width 138 height 95
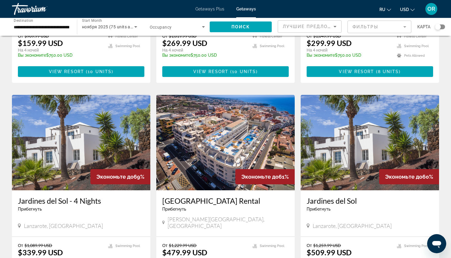
scroll to position [182, 0]
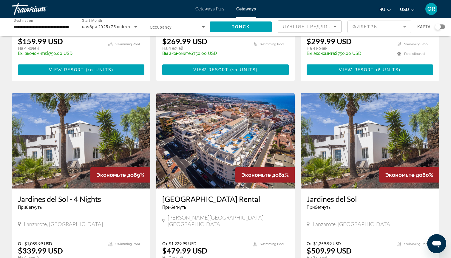
click at [66, 139] on img "Main content" at bounding box center [81, 140] width 138 height 95
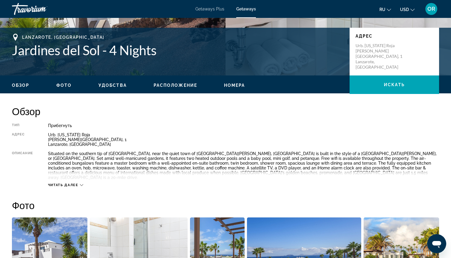
scroll to position [258, 0]
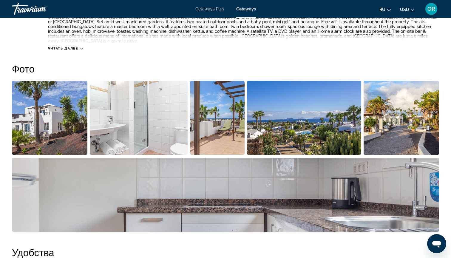
click at [62, 110] on img "Open full-screen image slider" at bounding box center [49, 118] width 75 height 74
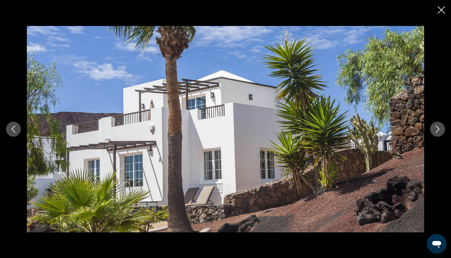
click at [435, 129] on icon "Next image" at bounding box center [437, 129] width 7 height 7
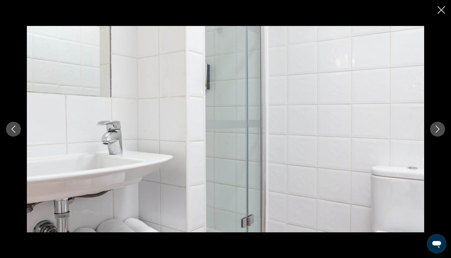
click at [435, 129] on icon "Next image" at bounding box center [437, 129] width 7 height 7
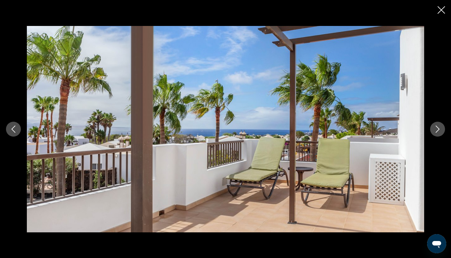
click at [435, 129] on icon "Next image" at bounding box center [437, 129] width 7 height 7
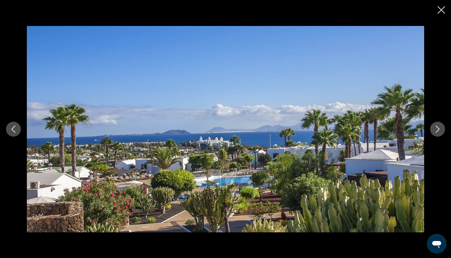
click at [435, 129] on icon "Next image" at bounding box center [437, 129] width 7 height 7
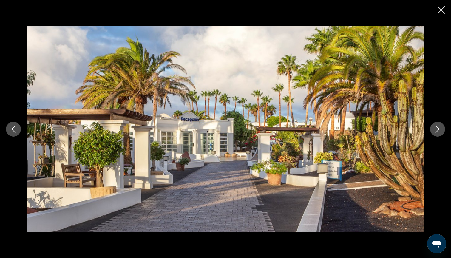
click at [435, 130] on icon "Next image" at bounding box center [437, 129] width 7 height 7
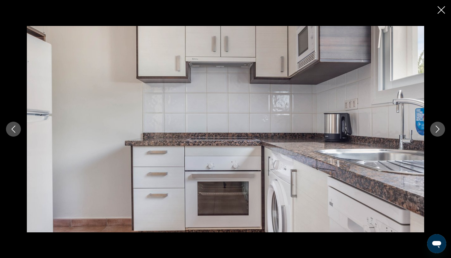
click at [435, 130] on icon "Next image" at bounding box center [437, 129] width 7 height 7
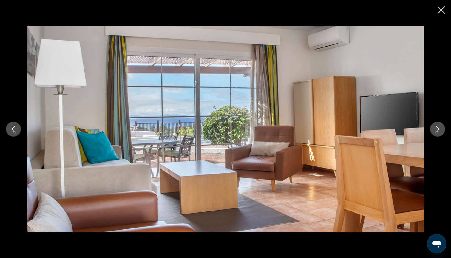
click at [435, 130] on icon "Next image" at bounding box center [437, 129] width 7 height 7
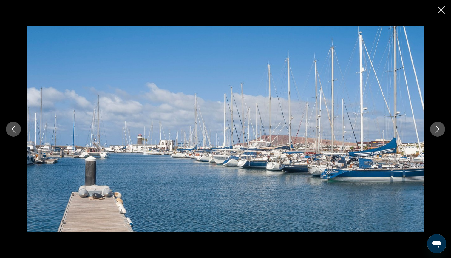
click at [435, 130] on icon "Next image" at bounding box center [437, 129] width 7 height 7
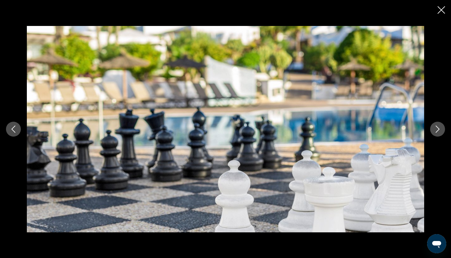
click at [435, 130] on icon "Next image" at bounding box center [437, 129] width 7 height 7
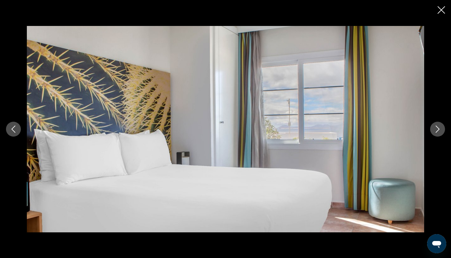
click at [435, 131] on icon "Next image" at bounding box center [437, 129] width 7 height 7
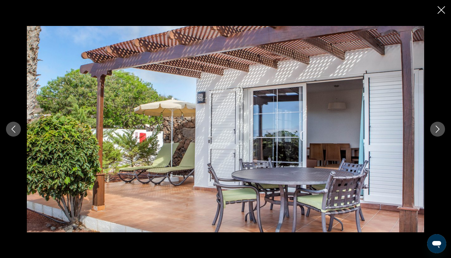
click at [435, 131] on icon "Next image" at bounding box center [437, 129] width 7 height 7
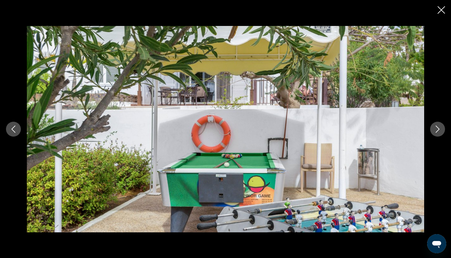
click at [435, 131] on icon "Next image" at bounding box center [437, 129] width 7 height 7
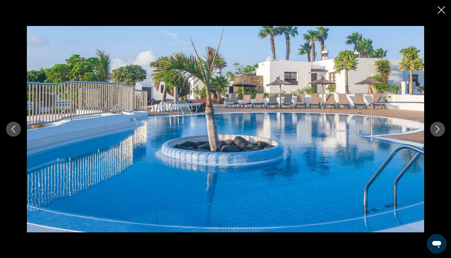
click at [435, 131] on icon "Next image" at bounding box center [437, 129] width 7 height 7
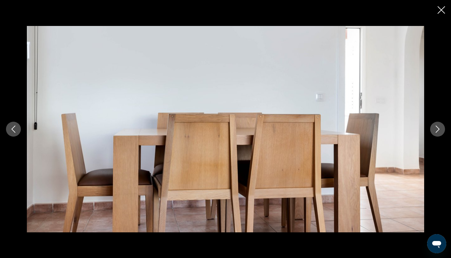
click at [435, 132] on icon "Next image" at bounding box center [437, 129] width 7 height 7
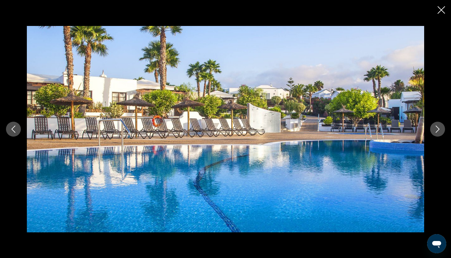
click at [435, 132] on icon "Next image" at bounding box center [437, 129] width 7 height 7
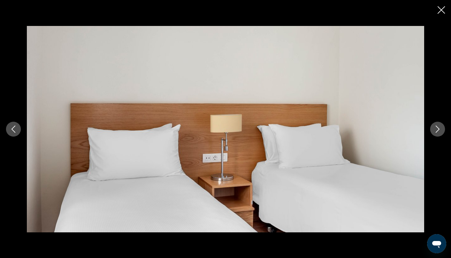
click at [435, 132] on icon "Next image" at bounding box center [437, 129] width 7 height 7
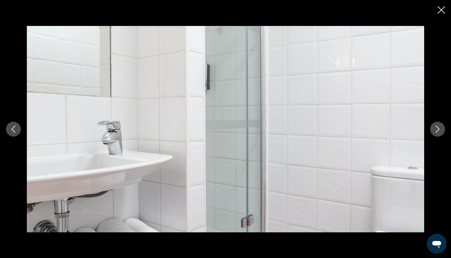
click at [435, 133] on button "Next image" at bounding box center [437, 129] width 15 height 15
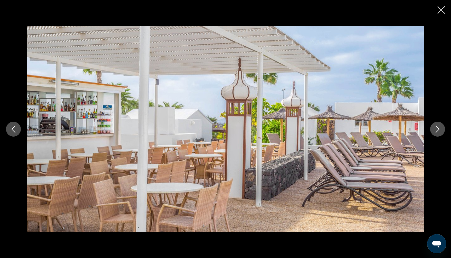
click at [434, 133] on button "Next image" at bounding box center [437, 129] width 15 height 15
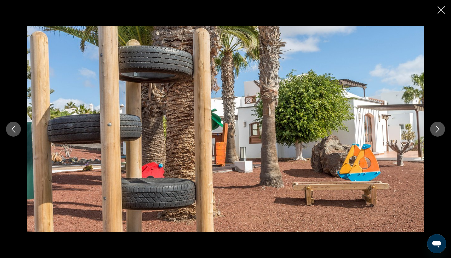
click at [434, 134] on button "Next image" at bounding box center [437, 129] width 15 height 15
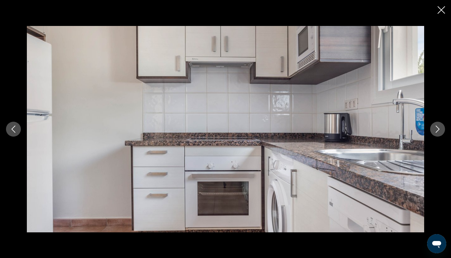
click at [434, 134] on button "Next image" at bounding box center [437, 129] width 15 height 15
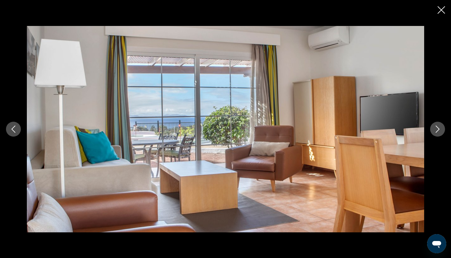
click at [443, 12] on icon "Close slideshow" at bounding box center [441, 9] width 7 height 7
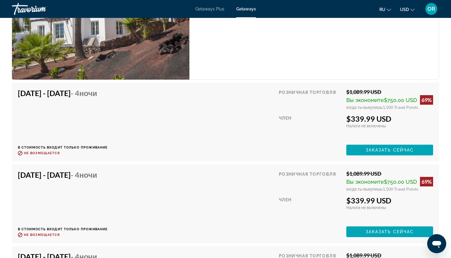
scroll to position [1020, 0]
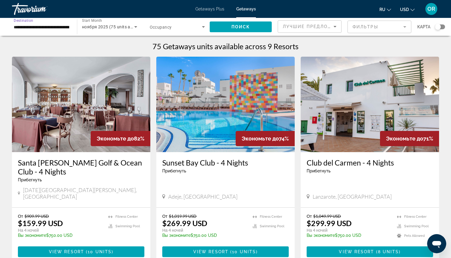
click at [47, 27] on input "**********" at bounding box center [41, 27] width 55 height 7
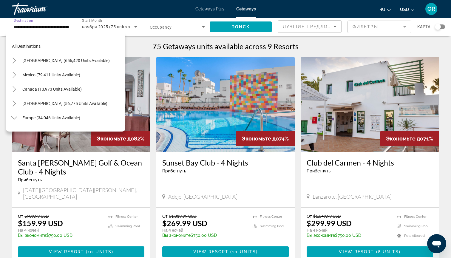
scroll to position [293, 0]
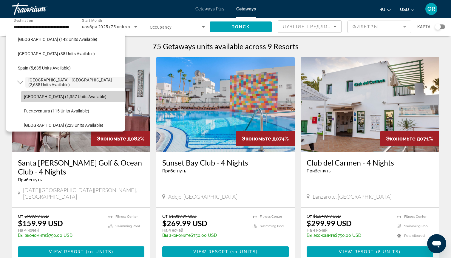
click at [58, 97] on span "[GEOGRAPHIC_DATA] (1,357 units available)" at bounding box center [65, 96] width 83 height 5
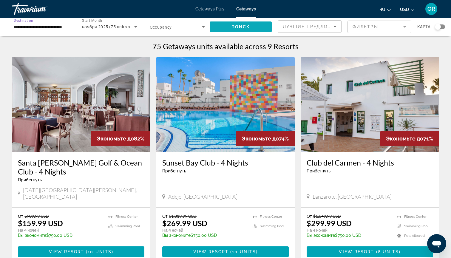
click at [222, 28] on span "Search widget" at bounding box center [241, 27] width 62 height 14
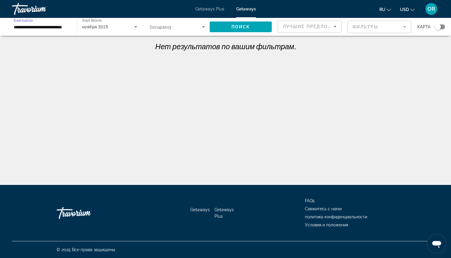
click at [26, 28] on input "**********" at bounding box center [41, 27] width 55 height 7
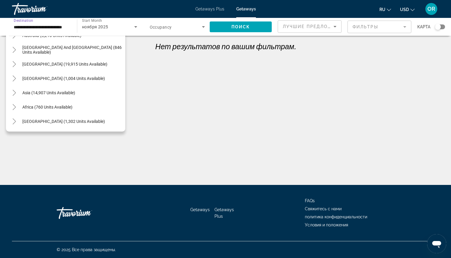
scroll to position [498, 0]
click at [34, 121] on span "[GEOGRAPHIC_DATA] (1,302 units available)" at bounding box center [63, 121] width 83 height 5
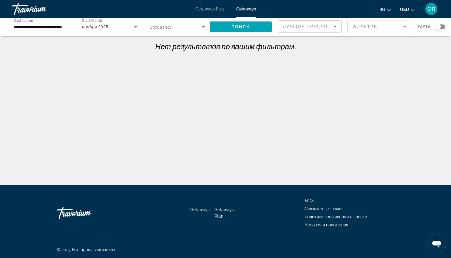
type input "**********"
click at [225, 28] on span "Search widget" at bounding box center [241, 27] width 62 height 14
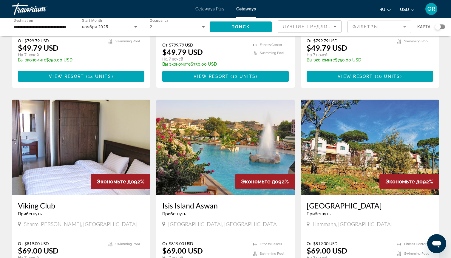
scroll to position [375, 0]
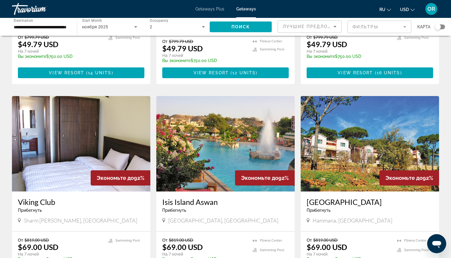
click at [61, 129] on img "Main content" at bounding box center [81, 143] width 138 height 95
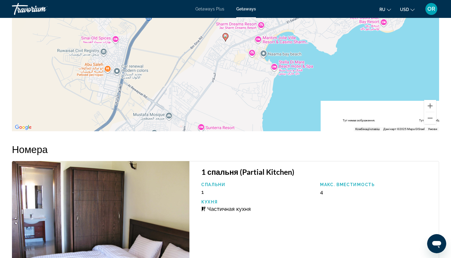
scroll to position [734, 0]
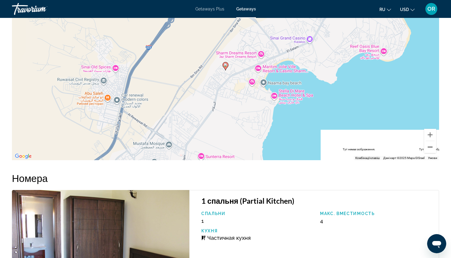
click at [430, 143] on button "Зменшити" at bounding box center [430, 147] width 12 height 12
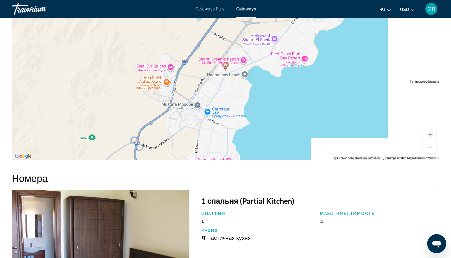
click at [430, 143] on button "Зменшити" at bounding box center [430, 147] width 12 height 12
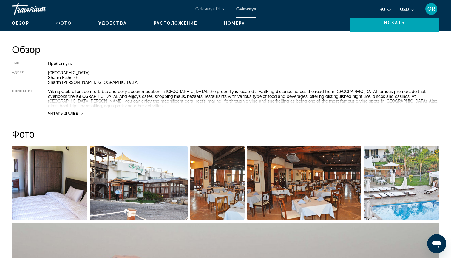
scroll to position [183, 0]
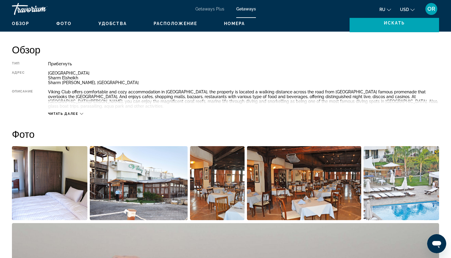
click at [73, 196] on img "Open full-screen image slider" at bounding box center [49, 183] width 75 height 74
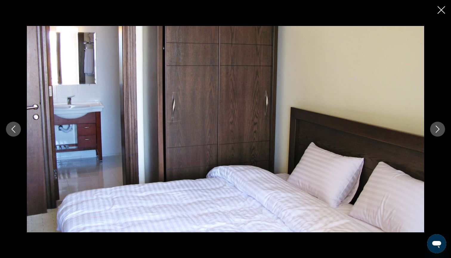
click at [440, 131] on icon "Next image" at bounding box center [437, 129] width 7 height 7
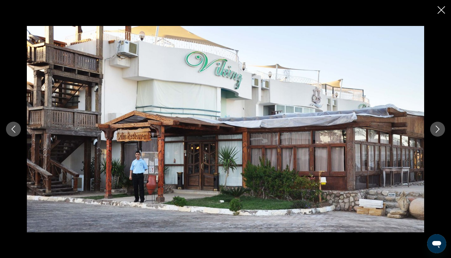
click at [440, 130] on icon "Next image" at bounding box center [437, 129] width 7 height 7
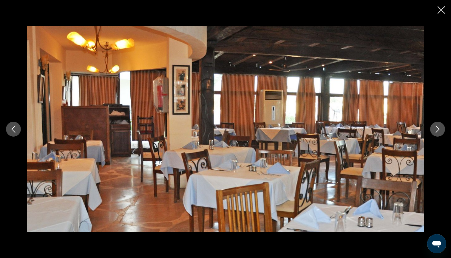
click at [440, 130] on icon "Next image" at bounding box center [437, 129] width 7 height 7
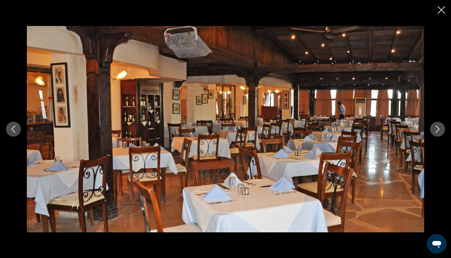
click at [437, 130] on icon "Next image" at bounding box center [437, 129] width 7 height 7
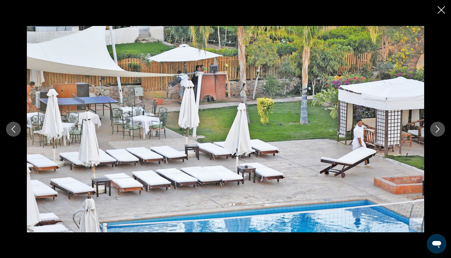
click at [437, 130] on icon "Next image" at bounding box center [437, 129] width 7 height 7
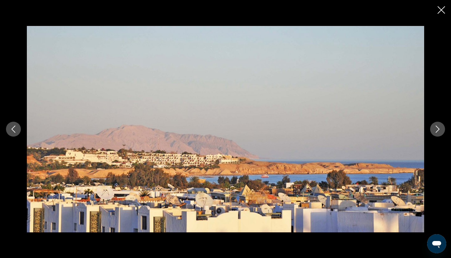
click at [437, 130] on icon "Next image" at bounding box center [437, 129] width 7 height 7
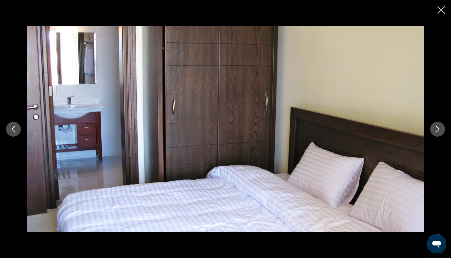
click at [437, 130] on icon "Next image" at bounding box center [437, 129] width 7 height 7
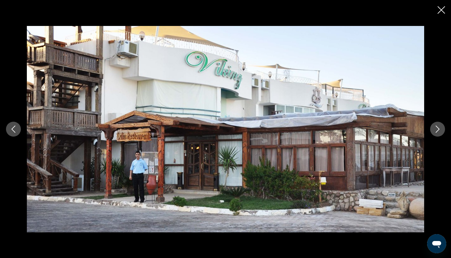
click at [437, 130] on icon "Next image" at bounding box center [437, 129] width 7 height 7
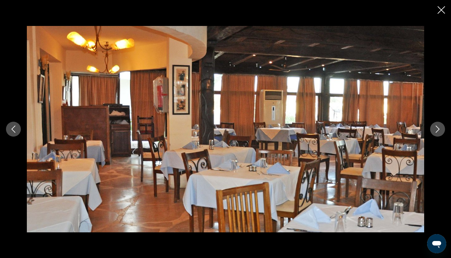
click at [440, 10] on icon "Close slideshow" at bounding box center [441, 9] width 7 height 7
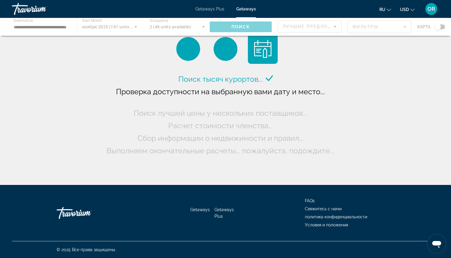
click at [41, 30] on div "Main content" at bounding box center [225, 27] width 451 height 18
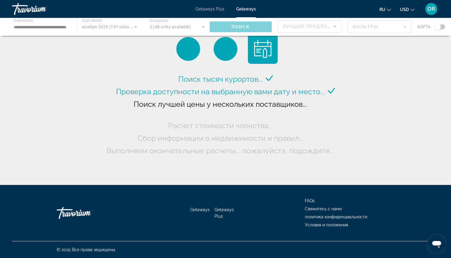
click at [30, 27] on div "Main content" at bounding box center [225, 27] width 451 height 18
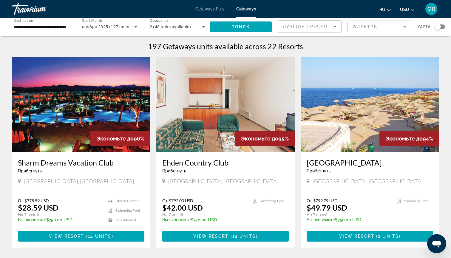
click at [58, 113] on img "Main content" at bounding box center [81, 104] width 138 height 95
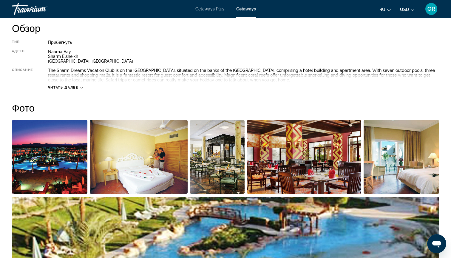
scroll to position [190, 0]
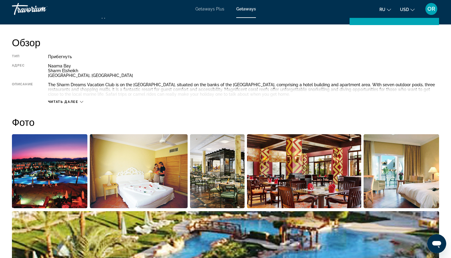
click at [56, 166] on img "Open full-screen image slider" at bounding box center [49, 171] width 75 height 74
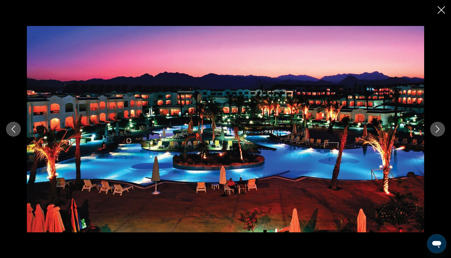
click at [437, 129] on icon "Next image" at bounding box center [437, 129] width 7 height 7
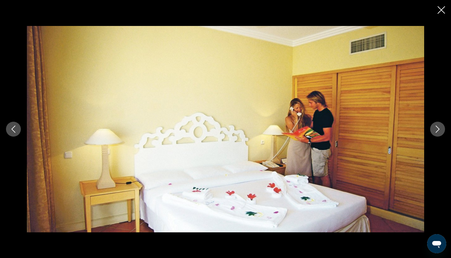
click at [437, 129] on icon "Next image" at bounding box center [437, 129] width 7 height 7
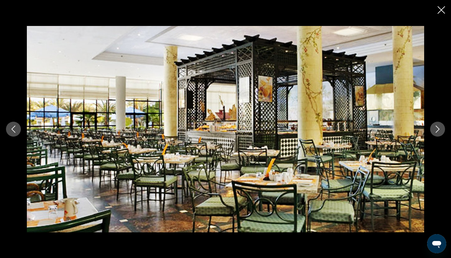
click at [437, 129] on icon "Next image" at bounding box center [437, 129] width 7 height 7
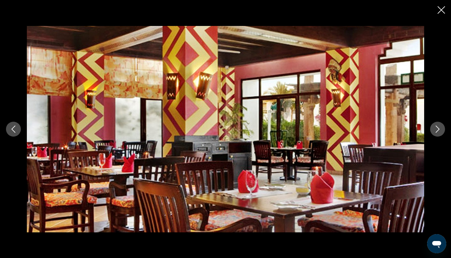
click at [437, 129] on icon "Next image" at bounding box center [437, 129] width 7 height 7
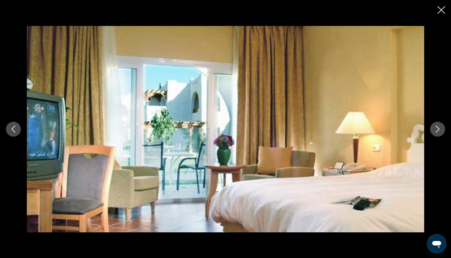
click at [437, 129] on icon "Next image" at bounding box center [437, 129] width 7 height 7
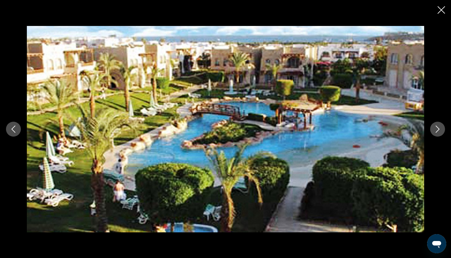
click at [437, 129] on icon "Next image" at bounding box center [437, 129] width 7 height 7
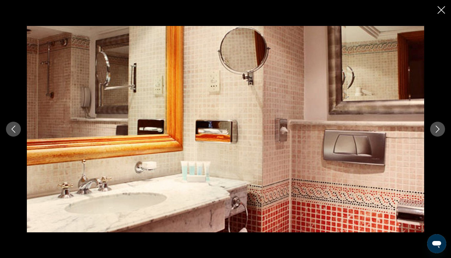
click at [437, 129] on icon "Next image" at bounding box center [437, 129] width 7 height 7
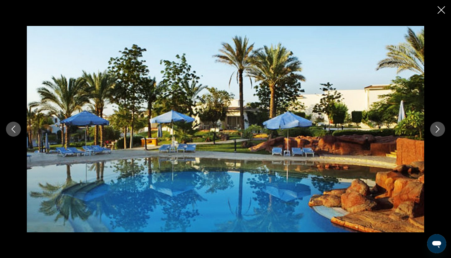
click at [437, 129] on icon "Next image" at bounding box center [437, 129] width 7 height 7
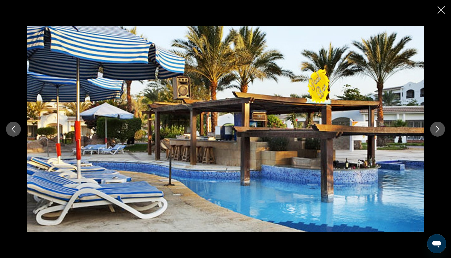
click at [437, 129] on icon "Next image" at bounding box center [437, 129] width 7 height 7
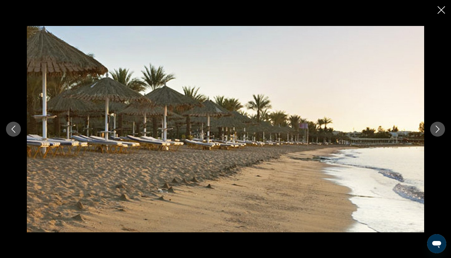
click at [437, 129] on icon "Next image" at bounding box center [437, 129] width 7 height 7
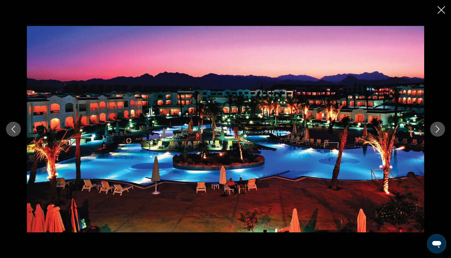
click at [437, 129] on icon "Next image" at bounding box center [437, 129] width 7 height 7
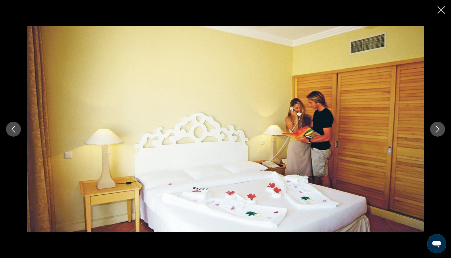
click at [437, 129] on icon "Next image" at bounding box center [437, 129] width 7 height 7
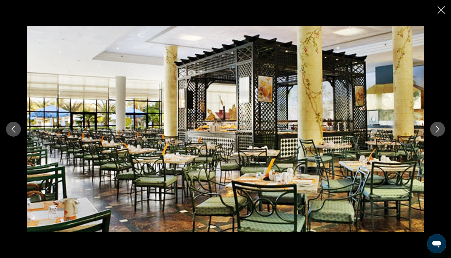
click at [438, 132] on icon "Next image" at bounding box center [437, 129] width 7 height 7
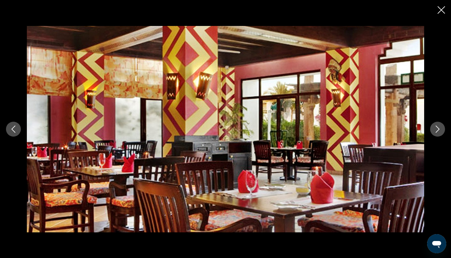
click at [438, 132] on icon "Next image" at bounding box center [437, 129] width 7 height 7
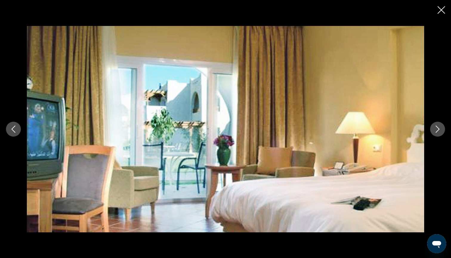
click at [439, 131] on icon "Next image" at bounding box center [437, 129] width 7 height 7
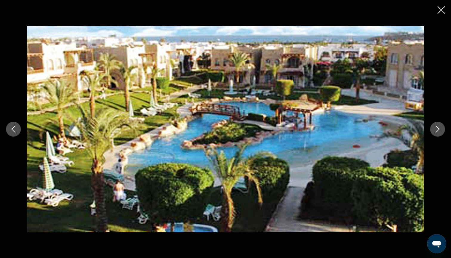
click at [441, 11] on icon "Close slideshow" at bounding box center [441, 9] width 7 height 7
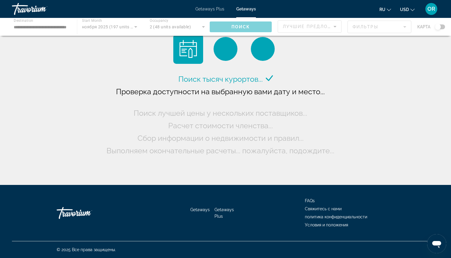
click at [39, 27] on div "Main content" at bounding box center [225, 27] width 451 height 18
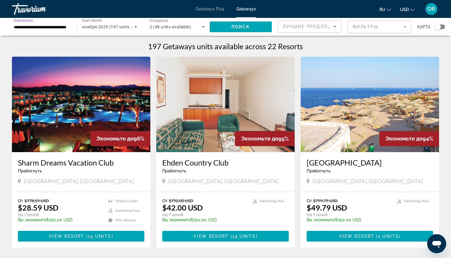
click at [39, 27] on input "**********" at bounding box center [41, 27] width 55 height 7
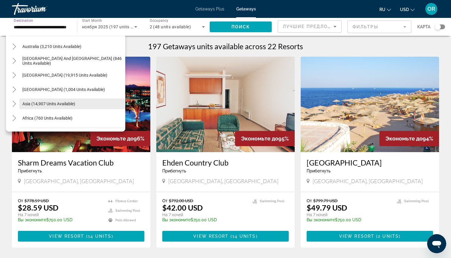
scroll to position [87, 0]
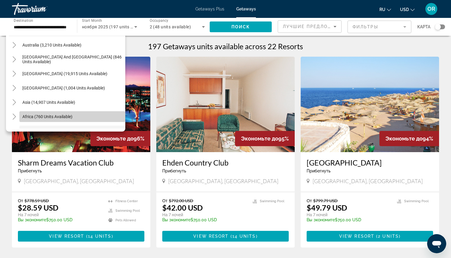
click at [63, 118] on span "Africa (760 units available)" at bounding box center [47, 116] width 50 height 5
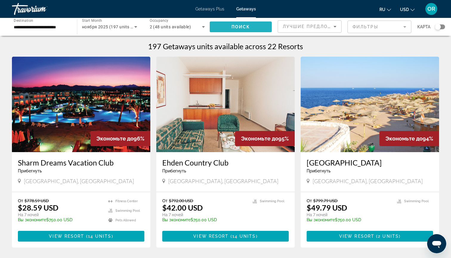
click at [218, 29] on span "Search widget" at bounding box center [241, 27] width 62 height 14
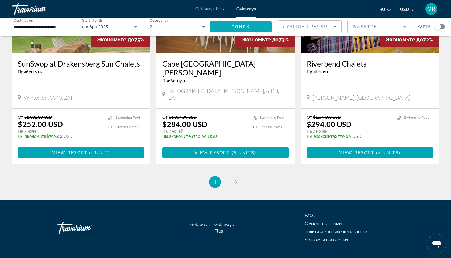
scroll to position [716, 0]
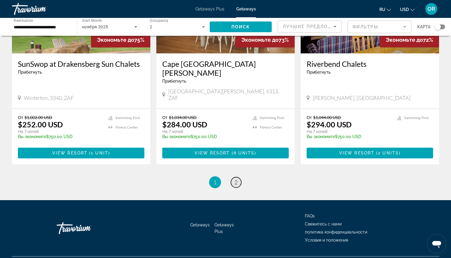
click at [237, 179] on span "2" at bounding box center [235, 182] width 3 height 7
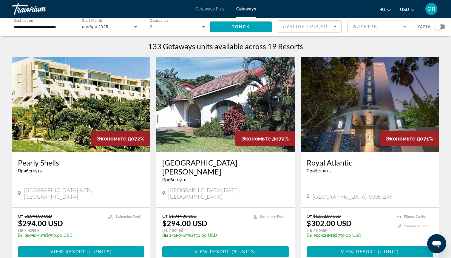
click at [35, 28] on input "**********" at bounding box center [41, 27] width 55 height 7
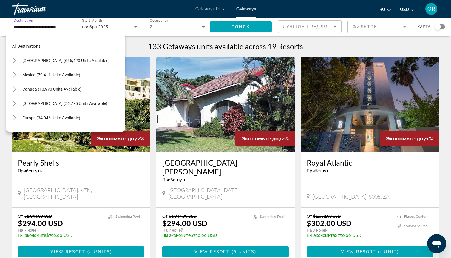
scroll to position [121, 0]
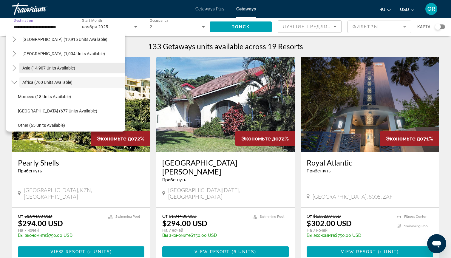
click at [37, 67] on span "Asia (14,907 units available)" at bounding box center [48, 68] width 53 height 5
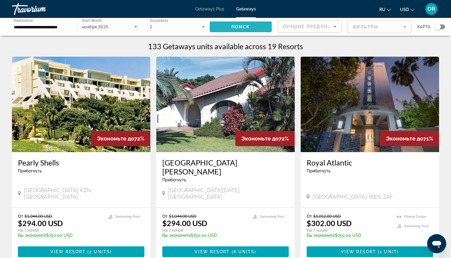
click at [237, 27] on span "Поиск" at bounding box center [240, 26] width 19 height 5
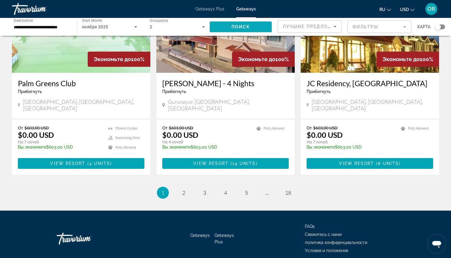
scroll to position [707, 0]
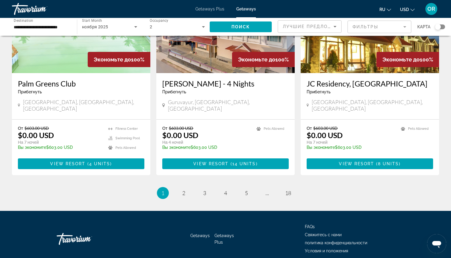
click at [20, 26] on input "**********" at bounding box center [41, 27] width 55 height 7
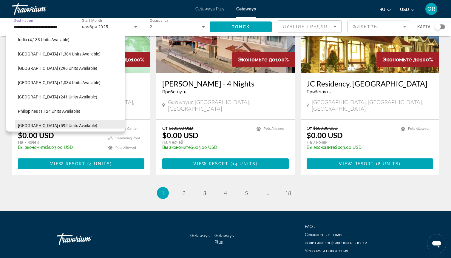
scroll to position [202, 0]
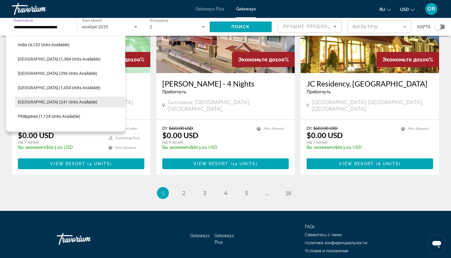
click at [48, 103] on span "[GEOGRAPHIC_DATA] (241 units available)" at bounding box center [57, 102] width 79 height 5
type input "**********"
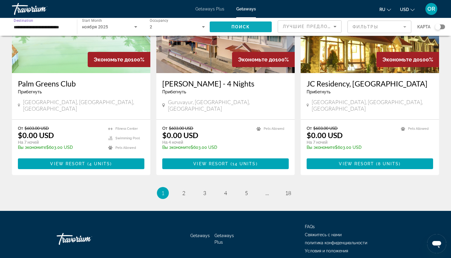
click at [215, 28] on span "Search widget" at bounding box center [241, 27] width 62 height 14
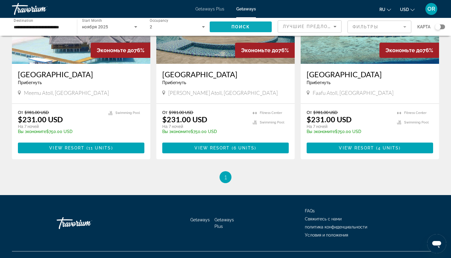
scroll to position [87, 0]
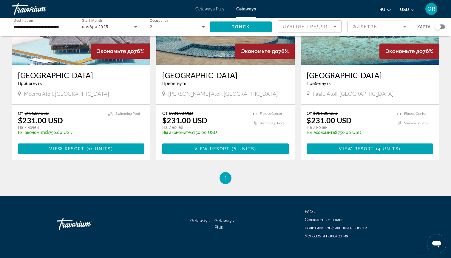
click at [51, 52] on img "Main content" at bounding box center [81, 16] width 138 height 95
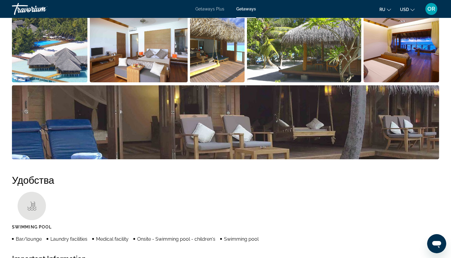
scroll to position [276, 0]
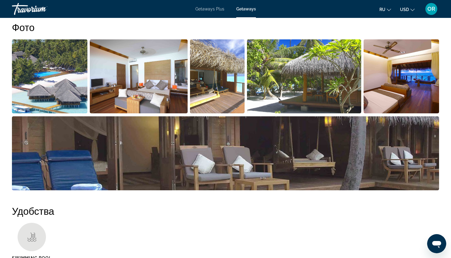
click at [53, 70] on img "Open full-screen image slider" at bounding box center [49, 76] width 75 height 74
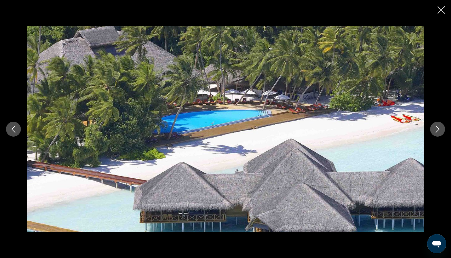
click at [439, 131] on icon "Next image" at bounding box center [437, 129] width 7 height 7
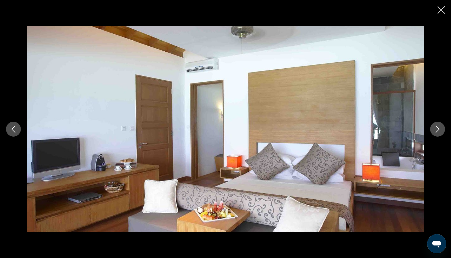
click at [439, 131] on icon "Next image" at bounding box center [437, 129] width 7 height 7
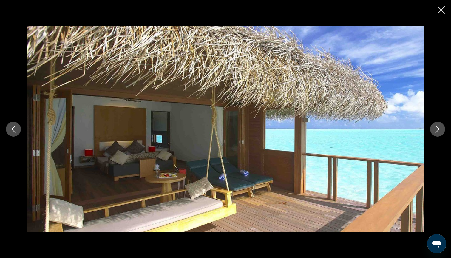
click at [439, 131] on icon "Next image" at bounding box center [437, 129] width 7 height 7
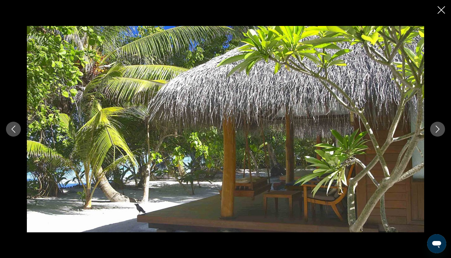
click at [439, 131] on icon "Next image" at bounding box center [437, 129] width 7 height 7
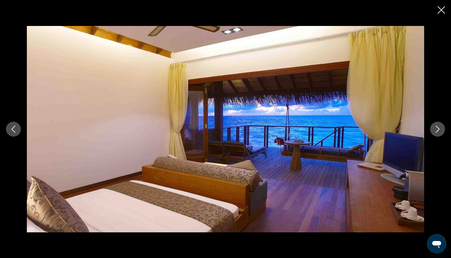
click at [438, 131] on icon "Next image" at bounding box center [437, 129] width 7 height 7
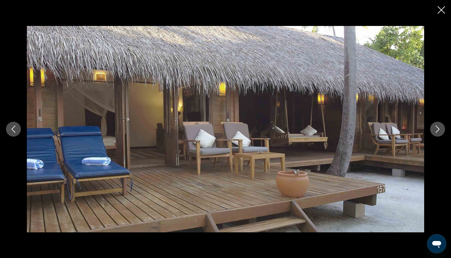
click at [438, 130] on icon "Next image" at bounding box center [438, 129] width 4 height 7
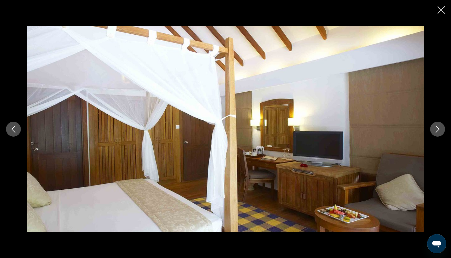
click at [438, 130] on icon "Next image" at bounding box center [438, 129] width 4 height 7
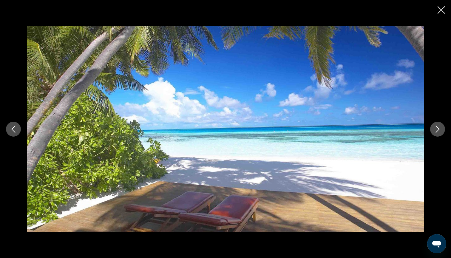
click at [438, 130] on icon "Next image" at bounding box center [438, 129] width 4 height 7
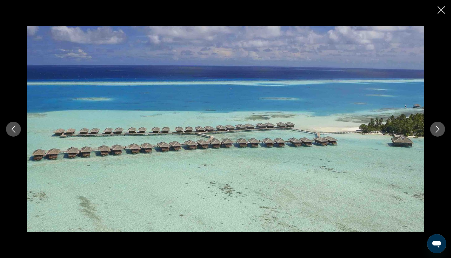
click at [438, 130] on icon "Next image" at bounding box center [438, 129] width 4 height 7
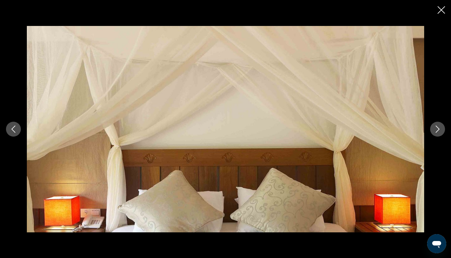
click at [438, 130] on icon "Next image" at bounding box center [438, 129] width 4 height 7
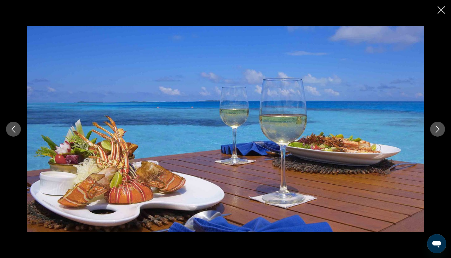
click at [438, 130] on icon "Next image" at bounding box center [438, 129] width 4 height 7
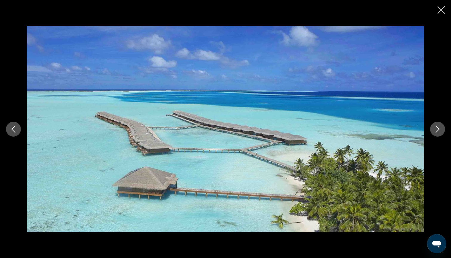
click at [442, 12] on icon "Close slideshow" at bounding box center [441, 9] width 7 height 7
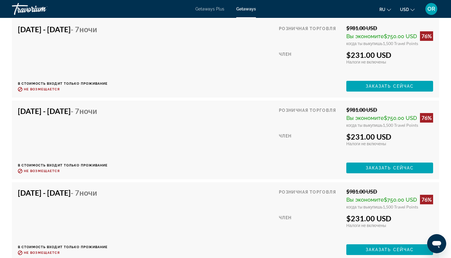
scroll to position [1384, 0]
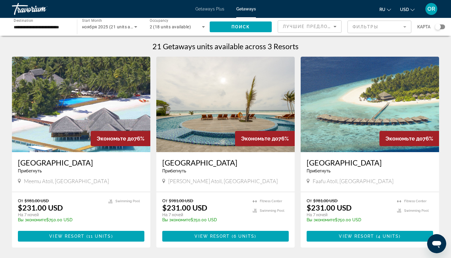
click at [27, 30] on input "**********" at bounding box center [41, 27] width 55 height 7
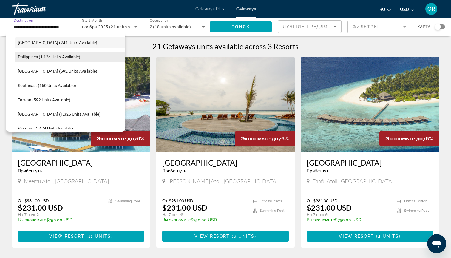
scroll to position [296, 0]
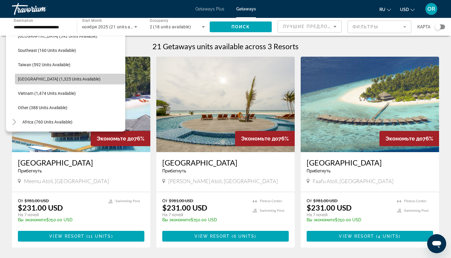
click at [50, 79] on span "[GEOGRAPHIC_DATA] (1,325 units available)" at bounding box center [59, 79] width 83 height 5
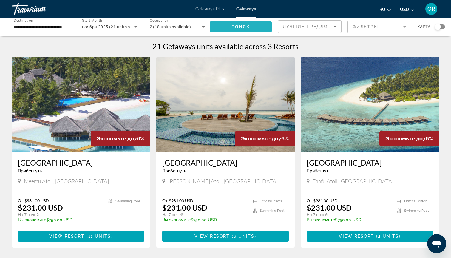
click at [232, 28] on span "Поиск" at bounding box center [240, 26] width 19 height 5
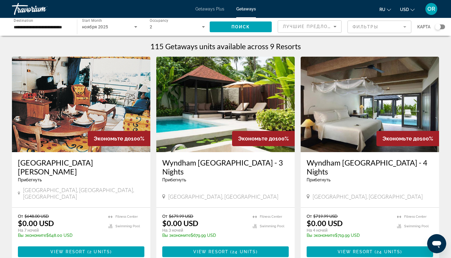
click at [17, 26] on input "**********" at bounding box center [41, 27] width 55 height 7
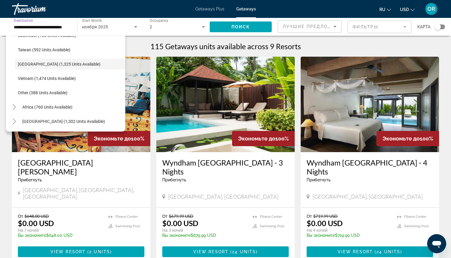
scroll to position [311, 0]
click at [28, 121] on span "[GEOGRAPHIC_DATA] (1,302 units available)" at bounding box center [63, 121] width 83 height 5
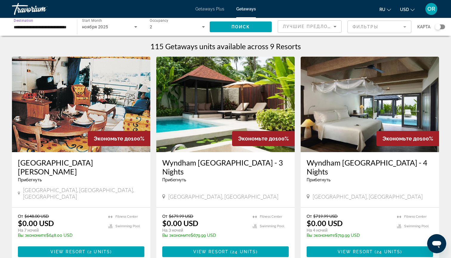
click at [42, 27] on input "**********" at bounding box center [41, 27] width 55 height 7
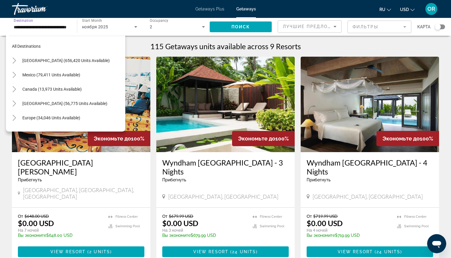
scroll to position [350, 0]
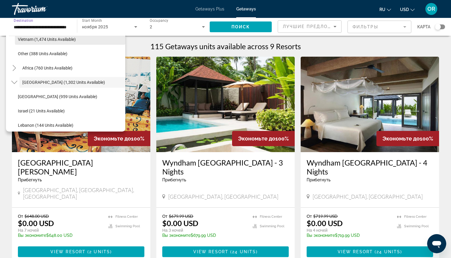
click at [60, 40] on span "Vietnam (1,474 units available)" at bounding box center [47, 39] width 58 height 5
type input "**********"
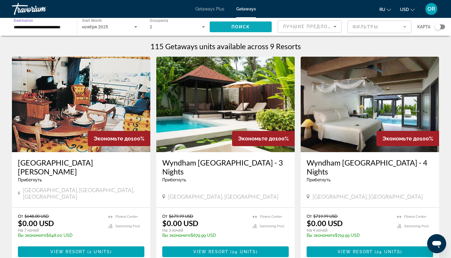
click at [240, 28] on span "Поиск" at bounding box center [240, 26] width 19 height 5
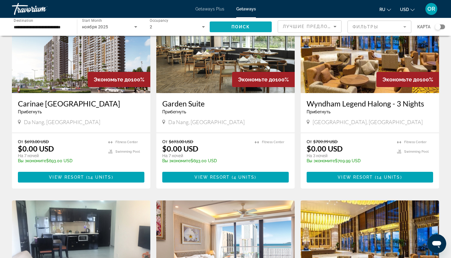
scroll to position [254, 0]
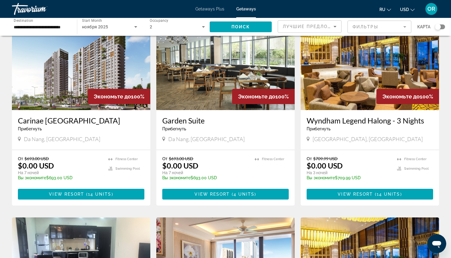
click at [211, 67] on img "Main content" at bounding box center [225, 62] width 138 height 95
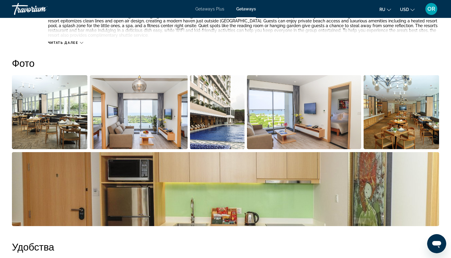
scroll to position [202, 0]
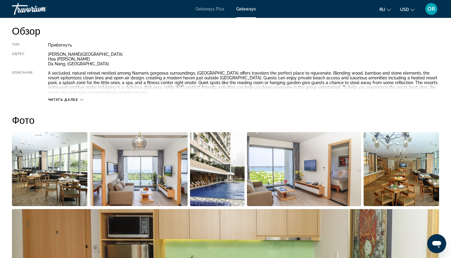
click at [57, 172] on img "Open full-screen image slider" at bounding box center [49, 169] width 75 height 74
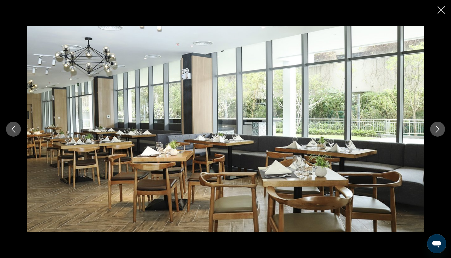
click at [437, 127] on icon "Next image" at bounding box center [438, 129] width 4 height 7
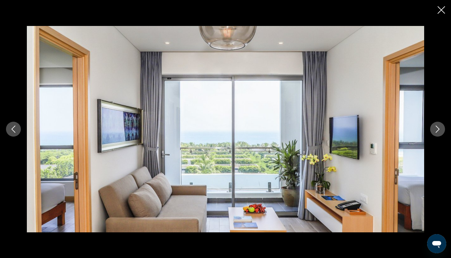
click at [437, 127] on icon "Next image" at bounding box center [437, 129] width 7 height 7
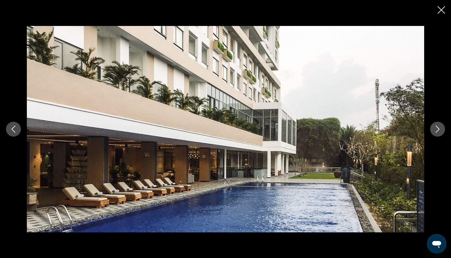
click at [436, 128] on icon "Next image" at bounding box center [437, 129] width 7 height 7
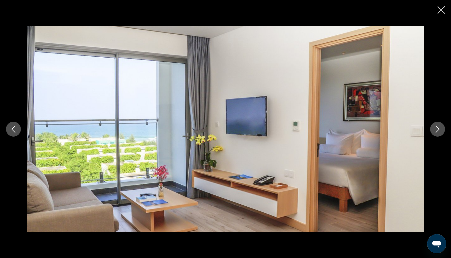
click at [436, 128] on icon "Next image" at bounding box center [437, 129] width 7 height 7
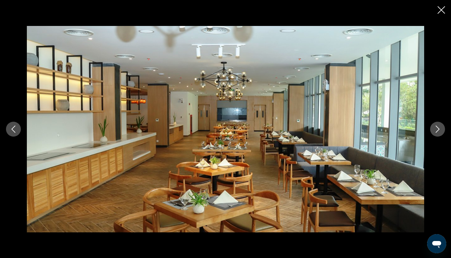
click at [436, 128] on icon "Next image" at bounding box center [437, 129] width 7 height 7
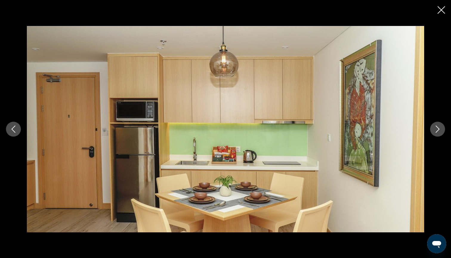
click at [437, 129] on icon "Next image" at bounding box center [437, 129] width 7 height 7
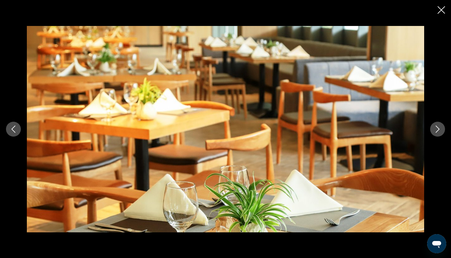
click at [437, 129] on icon "Next image" at bounding box center [437, 129] width 7 height 7
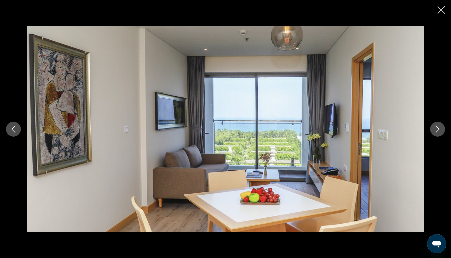
click at [441, 10] on icon "Close slideshow" at bounding box center [441, 9] width 7 height 7
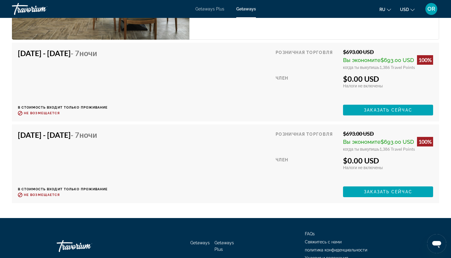
scroll to position [1041, 0]
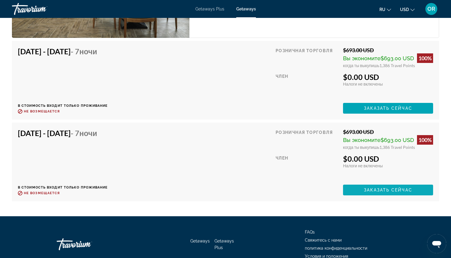
click at [360, 191] on span "Main content" at bounding box center [388, 190] width 90 height 14
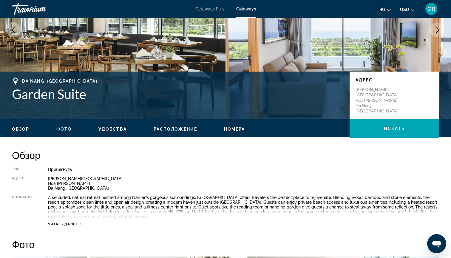
scroll to position [54, 0]
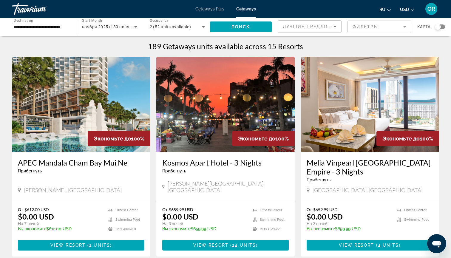
click at [48, 124] on img "Main content" at bounding box center [81, 104] width 138 height 95
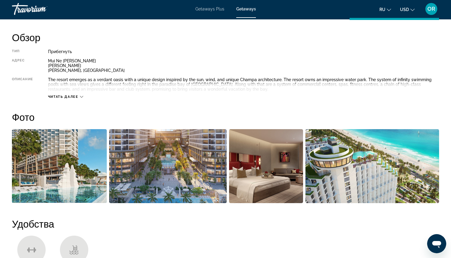
scroll to position [150, 0]
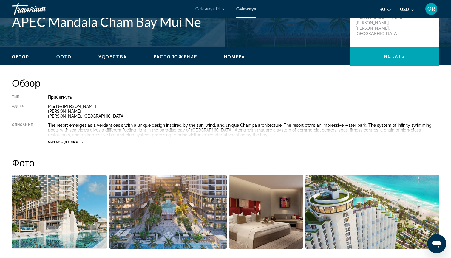
click at [72, 218] on img "Open full-screen image slider" at bounding box center [59, 212] width 95 height 74
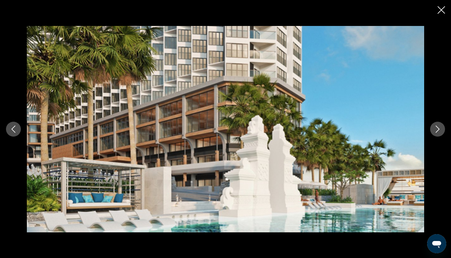
click at [438, 131] on icon "Next image" at bounding box center [437, 129] width 7 height 7
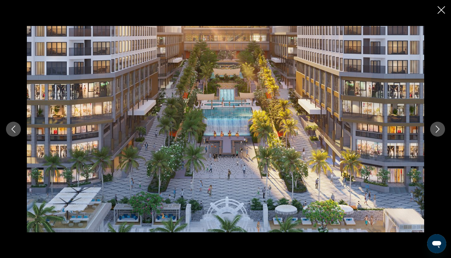
click at [439, 131] on icon "Next image" at bounding box center [437, 129] width 7 height 7
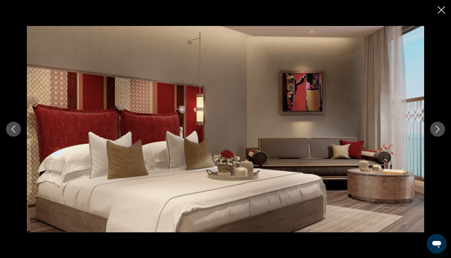
click at [439, 131] on icon "Next image" at bounding box center [437, 129] width 7 height 7
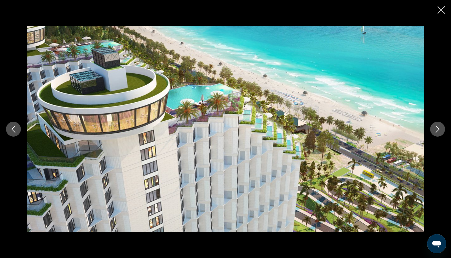
click at [439, 131] on icon "Next image" at bounding box center [437, 129] width 7 height 7
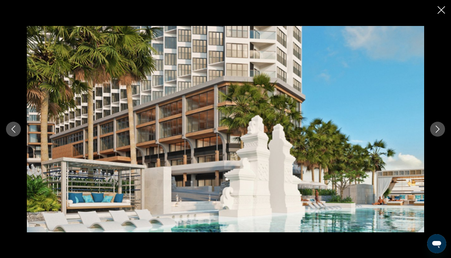
click at [439, 131] on icon "Next image" at bounding box center [437, 129] width 7 height 7
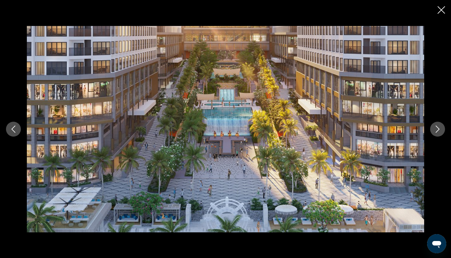
click at [439, 131] on icon "Next image" at bounding box center [437, 129] width 7 height 7
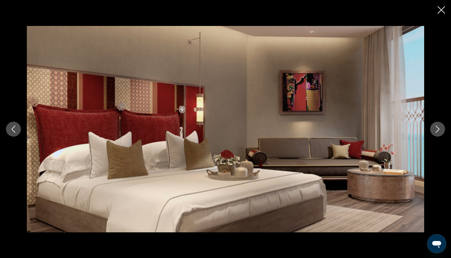
click at [439, 131] on icon "Next image" at bounding box center [437, 129] width 7 height 7
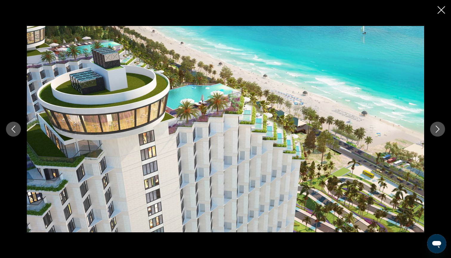
click at [439, 131] on icon "Next image" at bounding box center [437, 129] width 7 height 7
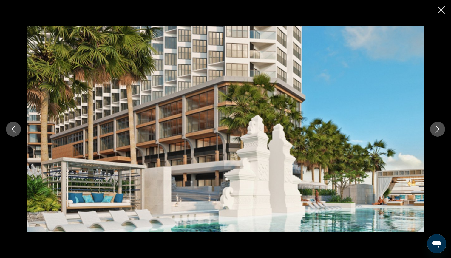
click at [440, 10] on icon "Close slideshow" at bounding box center [441, 9] width 7 height 7
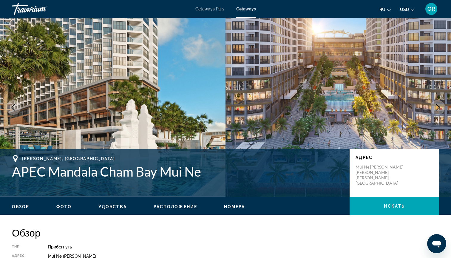
scroll to position [0, 0]
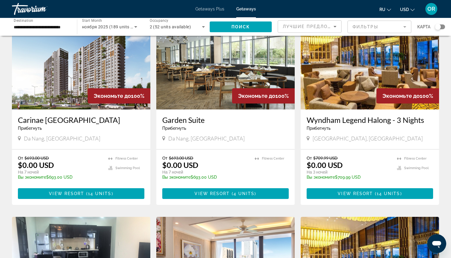
scroll to position [262, 0]
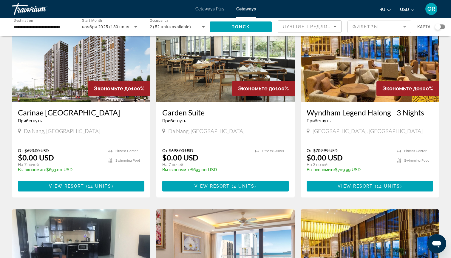
click at [209, 83] on img "Main content" at bounding box center [225, 54] width 138 height 95
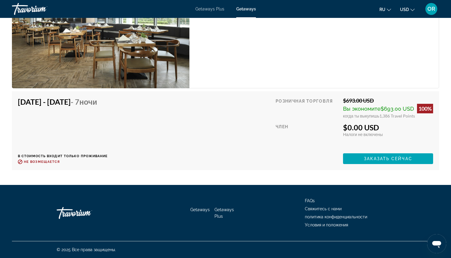
scroll to position [991, 0]
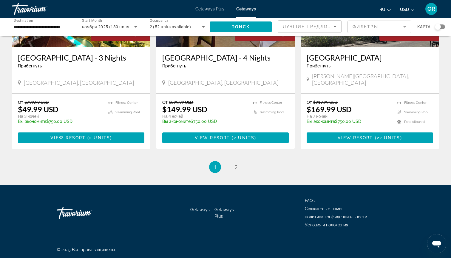
scroll to position [734, 0]
click at [237, 168] on span "2" at bounding box center [235, 167] width 3 height 7
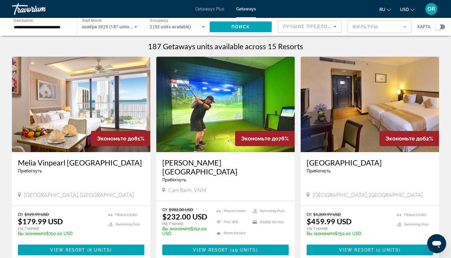
click at [71, 103] on img "Main content" at bounding box center [81, 104] width 138 height 95
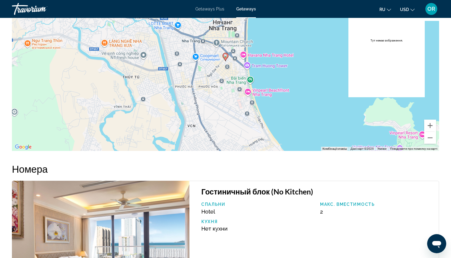
scroll to position [796, 0]
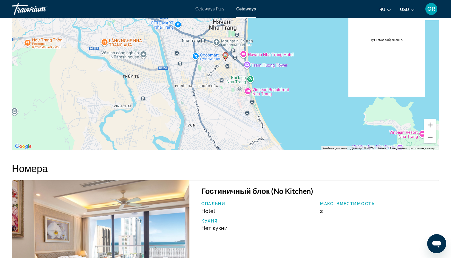
click at [432, 131] on button "Зменшити" at bounding box center [430, 137] width 12 height 12
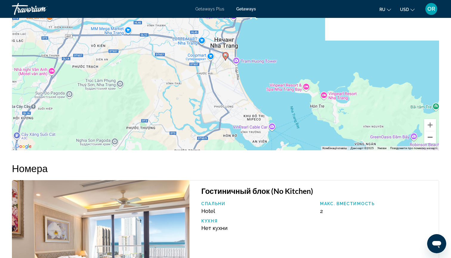
click at [432, 131] on button "Зменшити" at bounding box center [430, 137] width 12 height 12
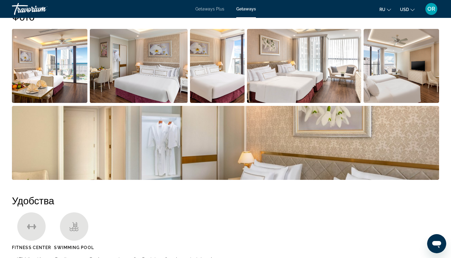
scroll to position [296, 0]
click at [51, 61] on img "Open full-screen image slider" at bounding box center [49, 66] width 75 height 74
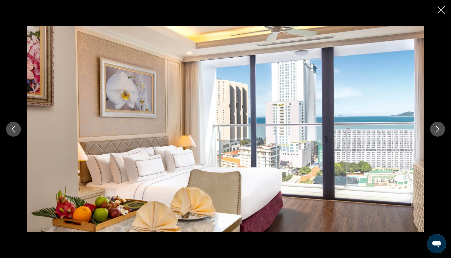
click at [439, 129] on icon "Next image" at bounding box center [437, 129] width 7 height 7
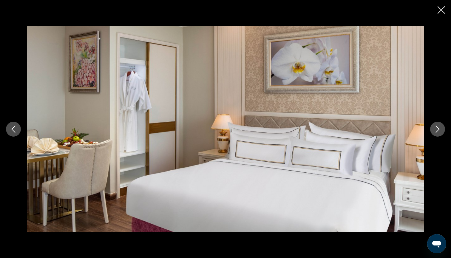
click at [439, 129] on icon "Next image" at bounding box center [437, 129] width 7 height 7
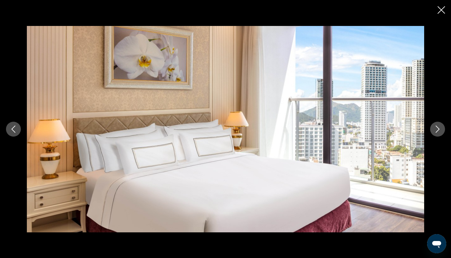
click at [439, 129] on icon "Next image" at bounding box center [437, 129] width 7 height 7
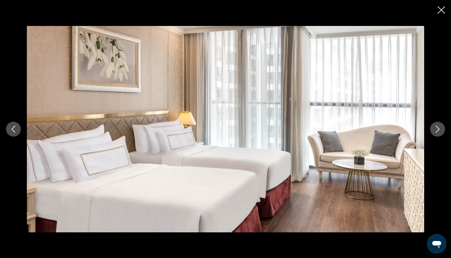
click at [439, 129] on icon "Next image" at bounding box center [437, 129] width 7 height 7
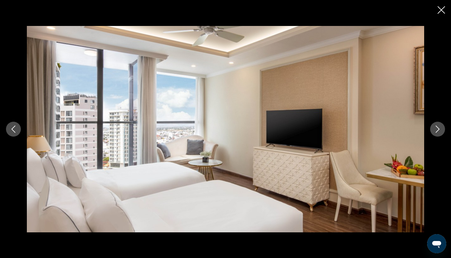
click at [439, 129] on icon "Next image" at bounding box center [437, 129] width 7 height 7
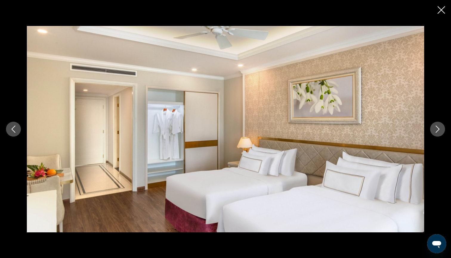
click at [439, 129] on icon "Next image" at bounding box center [437, 129] width 7 height 7
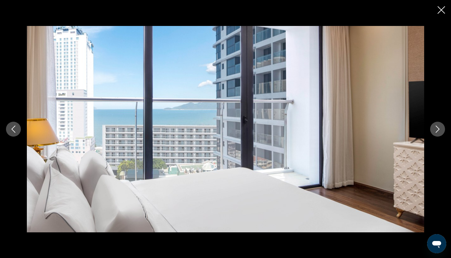
click at [439, 129] on icon "Next image" at bounding box center [437, 129] width 7 height 7
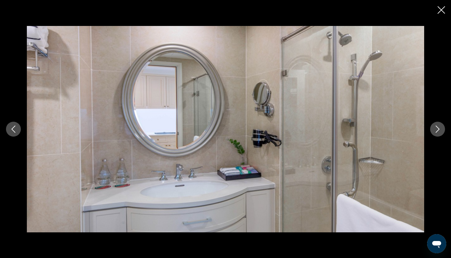
click at [439, 129] on icon "Next image" at bounding box center [437, 129] width 7 height 7
click at [441, 9] on icon "Close slideshow" at bounding box center [441, 9] width 7 height 7
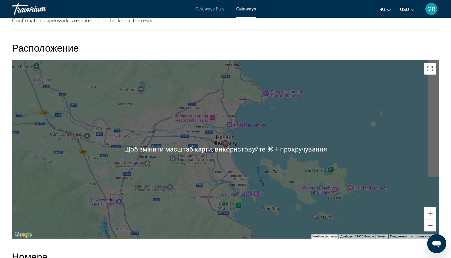
scroll to position [709, 0]
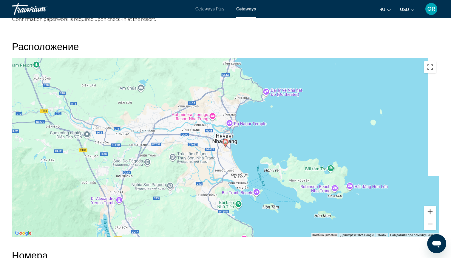
click at [431, 206] on button "Збільшити" at bounding box center [430, 212] width 12 height 12
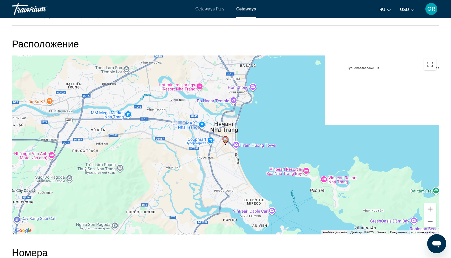
scroll to position [710, 0]
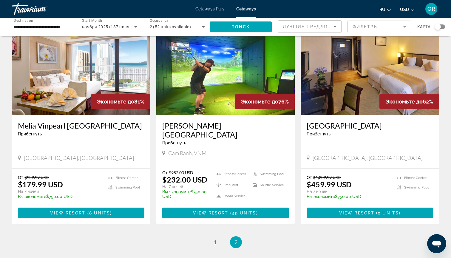
scroll to position [38, 0]
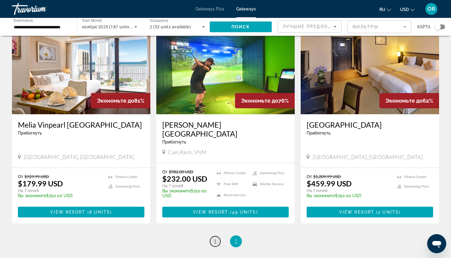
click at [217, 238] on span "1" at bounding box center [215, 241] width 3 height 7
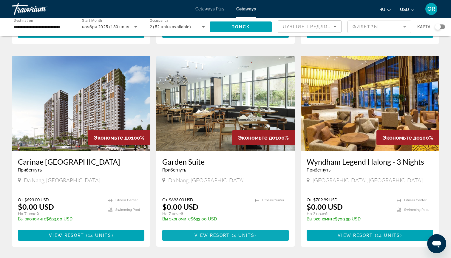
scroll to position [213, 0]
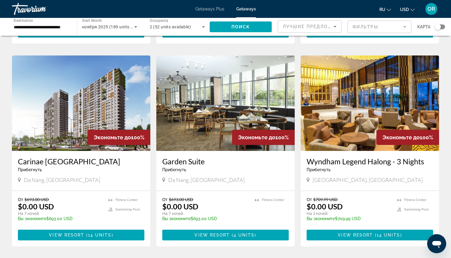
click at [195, 123] on img "Main content" at bounding box center [225, 102] width 138 height 95
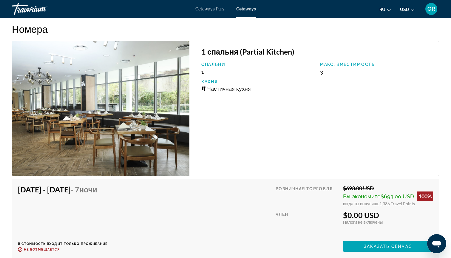
scroll to position [895, 0]
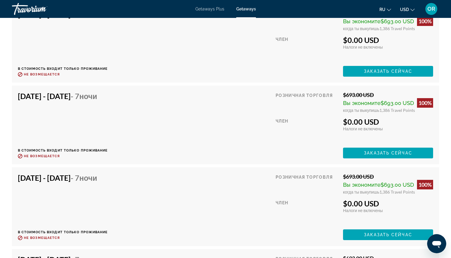
scroll to position [1105, 0]
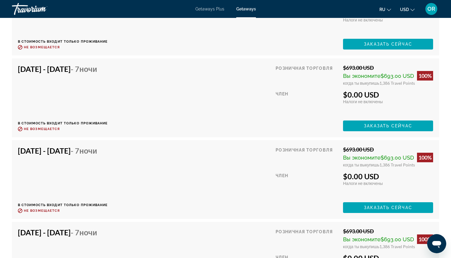
click at [368, 126] on span "Заказать сейчас" at bounding box center [388, 125] width 48 height 5
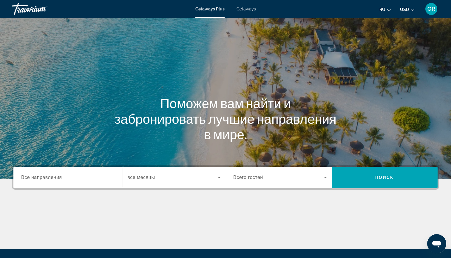
click at [248, 9] on span "Getaways" at bounding box center [246, 9] width 19 height 5
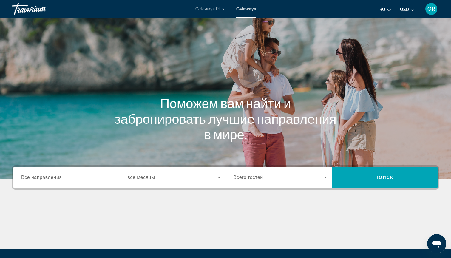
click at [39, 177] on span "Все направления" at bounding box center [41, 177] width 41 height 5
click at [39, 177] on input "Destination Все направления" at bounding box center [68, 177] width 94 height 7
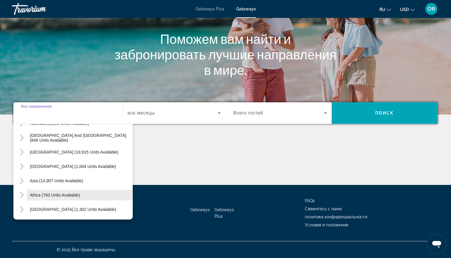
scroll to position [97, 0]
click at [64, 116] on input "Destination Все направления" at bounding box center [68, 113] width 94 height 7
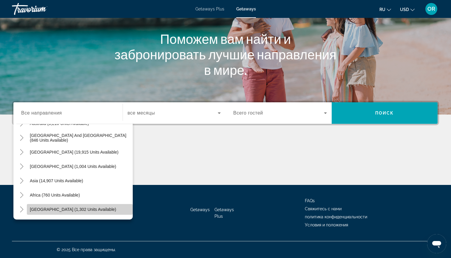
click at [49, 210] on span "[GEOGRAPHIC_DATA] (1,302 units available)" at bounding box center [73, 209] width 86 height 5
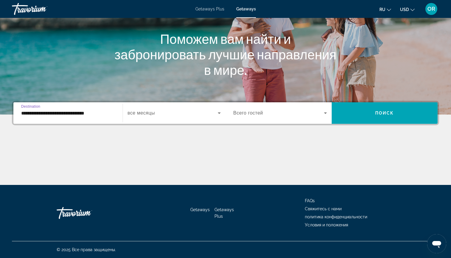
click at [81, 115] on input "**********" at bounding box center [68, 113] width 94 height 7
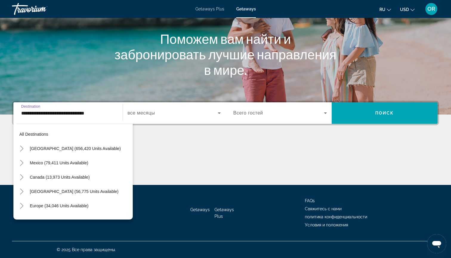
scroll to position [136, 0]
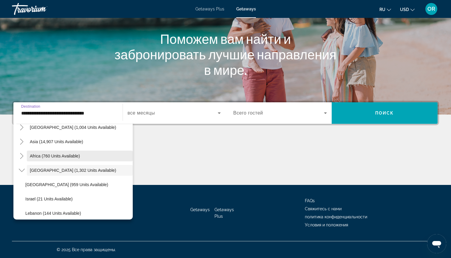
click at [40, 155] on span "Africa (760 units available)" at bounding box center [55, 156] width 50 height 5
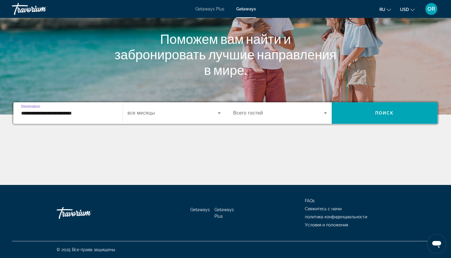
click at [34, 114] on input "**********" at bounding box center [68, 113] width 94 height 7
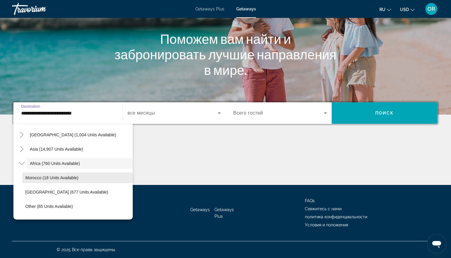
scroll to position [124, 0]
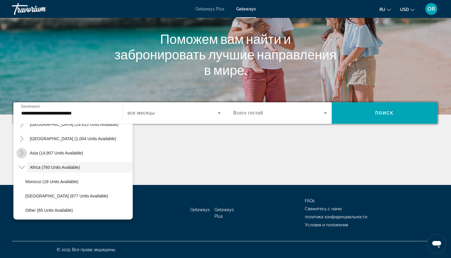
click at [21, 153] on icon "Toggle Asia (14,907 units available)" at bounding box center [22, 153] width 6 height 6
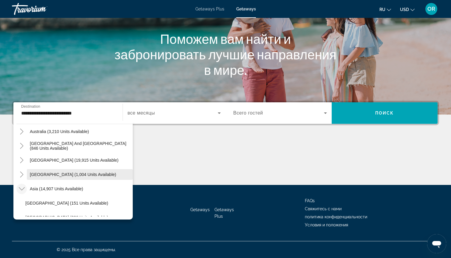
scroll to position [84, 0]
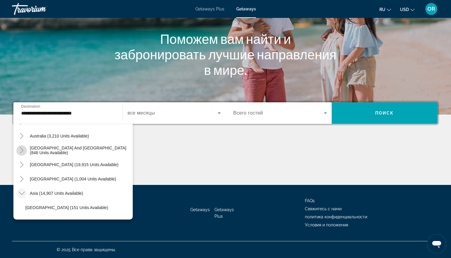
click at [22, 151] on icon "Toggle South Pacific and Oceania (846 units available)" at bounding box center [22, 150] width 6 height 6
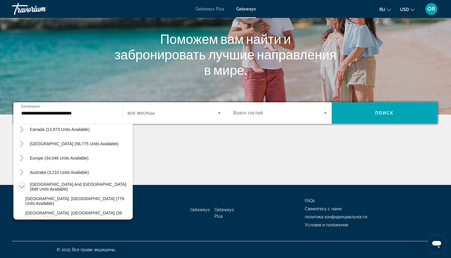
scroll to position [46, 0]
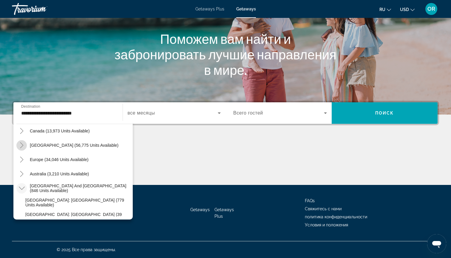
click at [22, 146] on icon "Toggle Caribbean & Atlantic Islands (56,775 units available)" at bounding box center [22, 145] width 6 height 6
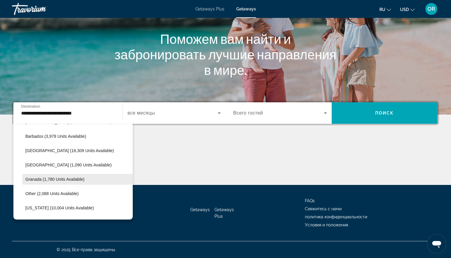
scroll to position [115, 0]
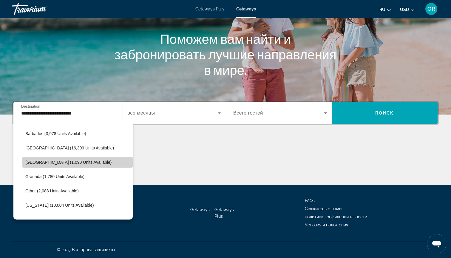
click at [69, 163] on span "Dominican Republic (1,090 units available)" at bounding box center [68, 162] width 86 height 5
type input "**********"
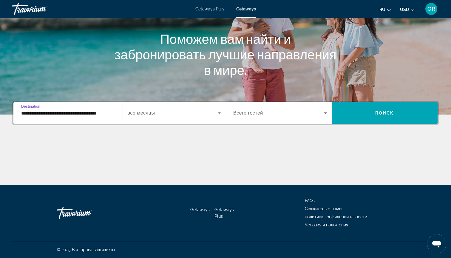
click at [220, 112] on icon "Search widget" at bounding box center [219, 112] width 7 height 7
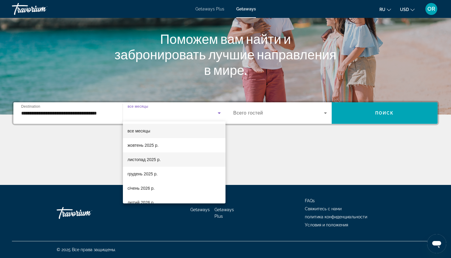
click at [157, 162] on span "листопад 2025 р." at bounding box center [144, 159] width 33 height 7
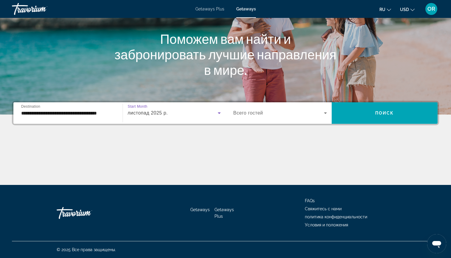
click at [243, 114] on span "Всего гостей" at bounding box center [248, 112] width 30 height 5
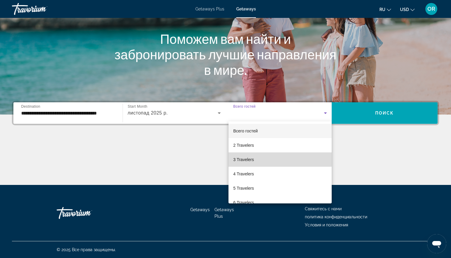
click at [240, 158] on span "3 Travelers" at bounding box center [243, 159] width 21 height 7
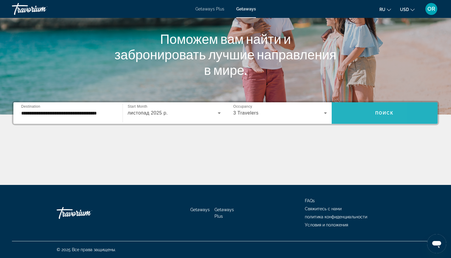
click at [347, 117] on span "Search widget" at bounding box center [385, 113] width 106 height 14
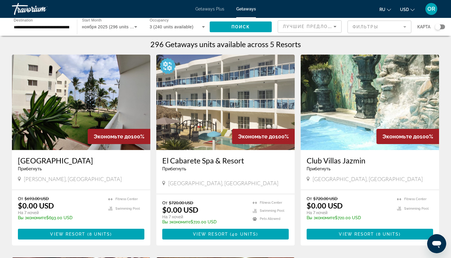
scroll to position [4, 0]
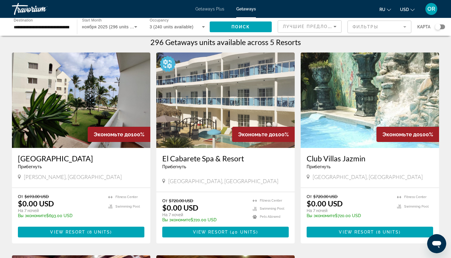
click at [73, 101] on img "Main content" at bounding box center [81, 99] width 138 height 95
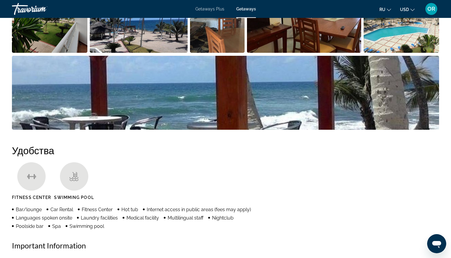
scroll to position [270, 0]
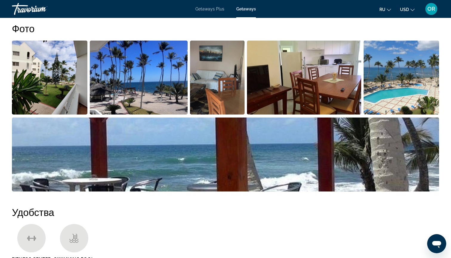
click at [49, 83] on img "Open full-screen image slider" at bounding box center [49, 78] width 75 height 74
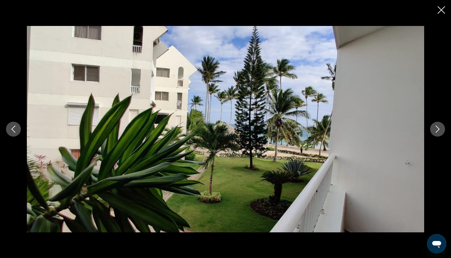
click at [438, 128] on icon "Next image" at bounding box center [437, 129] width 7 height 7
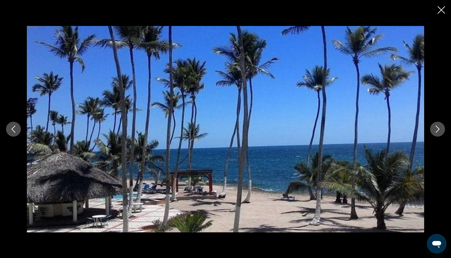
click at [438, 128] on icon "Next image" at bounding box center [437, 129] width 7 height 7
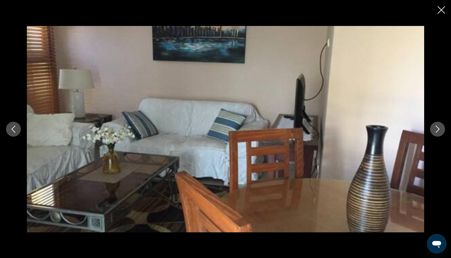
click at [438, 128] on icon "Next image" at bounding box center [437, 129] width 7 height 7
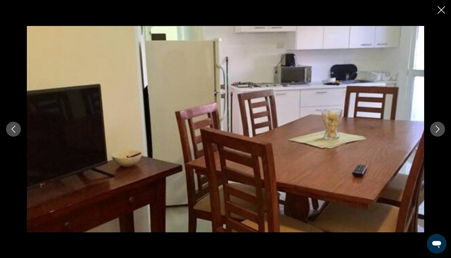
click at [438, 128] on icon "Next image" at bounding box center [437, 129] width 7 height 7
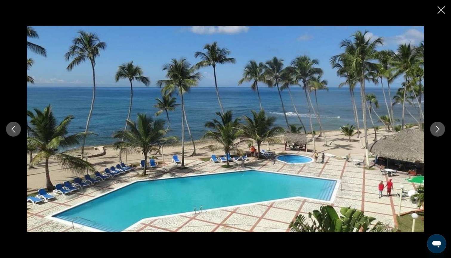
click at [438, 128] on icon "Next image" at bounding box center [437, 129] width 7 height 7
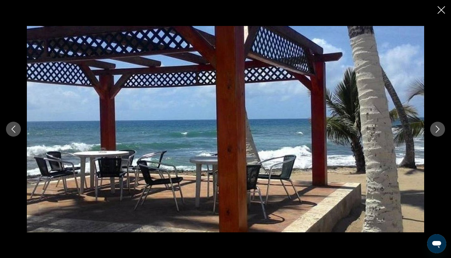
click at [438, 128] on icon "Next image" at bounding box center [437, 129] width 7 height 7
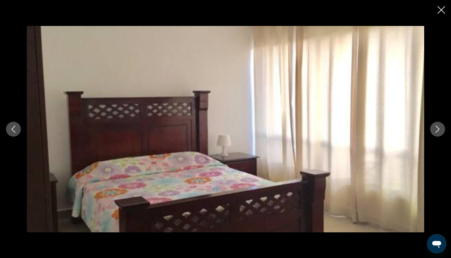
click at [438, 128] on icon "Next image" at bounding box center [437, 129] width 7 height 7
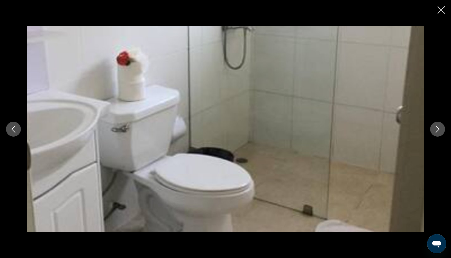
click at [438, 128] on icon "Next image" at bounding box center [437, 129] width 7 height 7
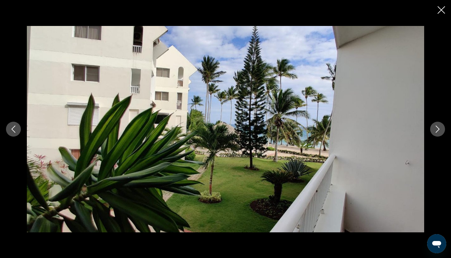
click at [438, 128] on icon "Next image" at bounding box center [437, 129] width 7 height 7
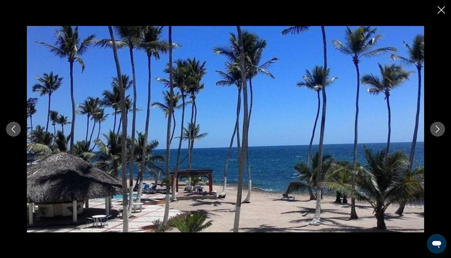
click at [444, 11] on icon "Close slideshow" at bounding box center [441, 9] width 7 height 7
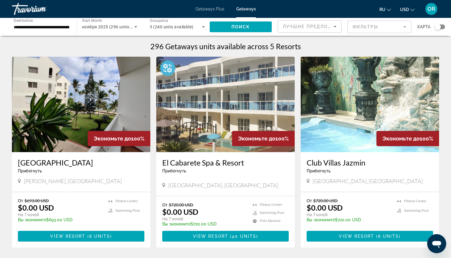
click at [217, 112] on img "Main content" at bounding box center [225, 104] width 138 height 95
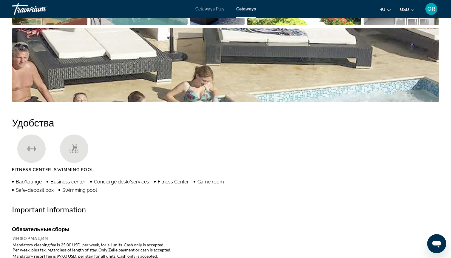
scroll to position [260, 0]
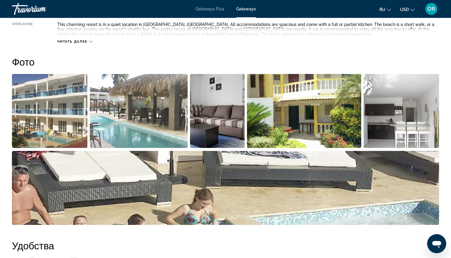
click at [63, 102] on img "Open full-screen image slider" at bounding box center [49, 111] width 75 height 74
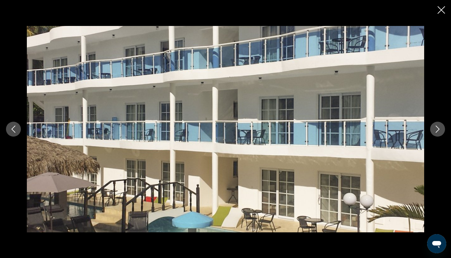
click at [438, 128] on icon "Next image" at bounding box center [438, 129] width 4 height 7
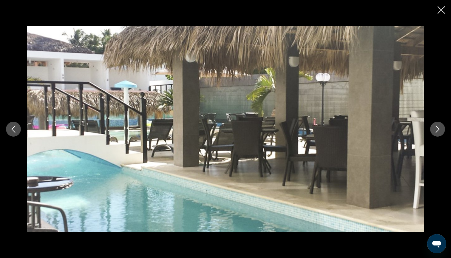
click at [438, 128] on icon "Next image" at bounding box center [438, 129] width 4 height 7
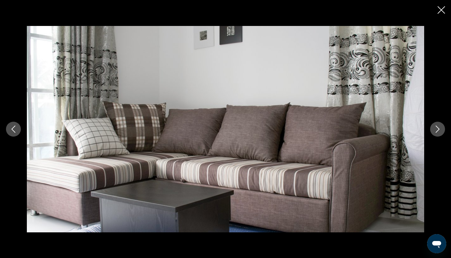
click at [438, 128] on icon "Next image" at bounding box center [438, 129] width 4 height 7
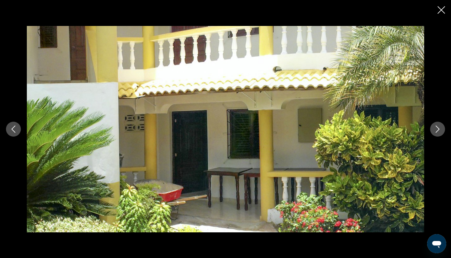
click at [438, 128] on icon "Next image" at bounding box center [438, 129] width 4 height 7
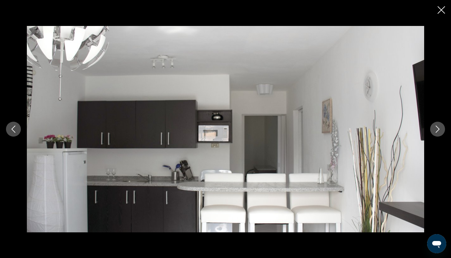
click at [438, 128] on icon "Next image" at bounding box center [437, 129] width 7 height 7
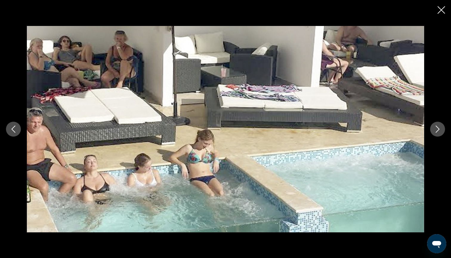
click at [438, 128] on icon "Next image" at bounding box center [437, 129] width 7 height 7
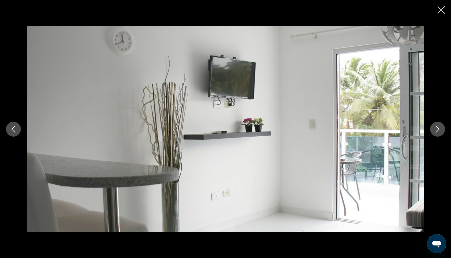
click at [438, 128] on icon "Next image" at bounding box center [437, 129] width 7 height 7
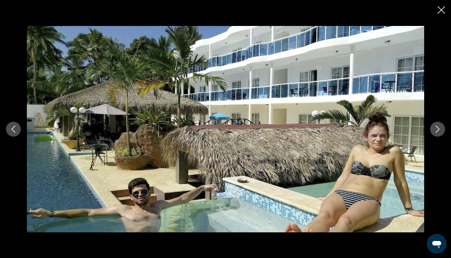
click at [438, 128] on icon "Next image" at bounding box center [438, 129] width 4 height 7
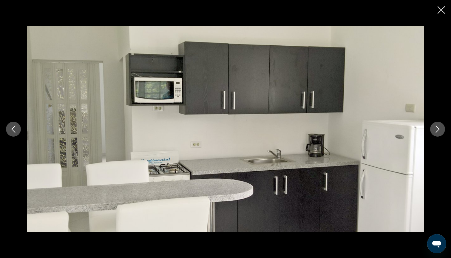
click at [438, 128] on icon "Next image" at bounding box center [438, 129] width 4 height 7
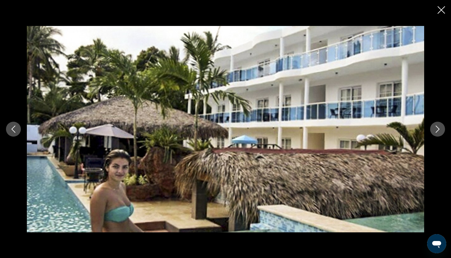
click at [438, 128] on icon "Next image" at bounding box center [438, 129] width 4 height 7
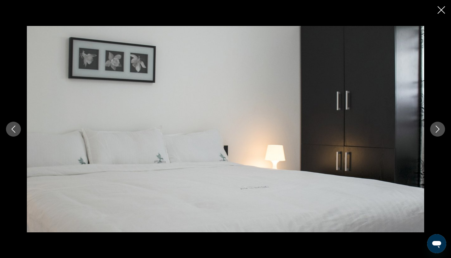
click at [438, 128] on icon "Next image" at bounding box center [438, 129] width 4 height 7
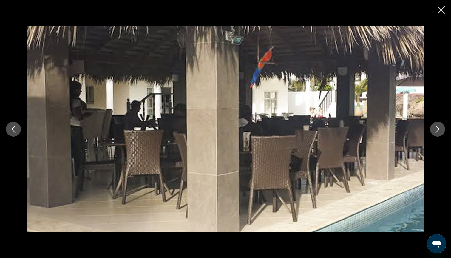
click at [438, 128] on icon "Next image" at bounding box center [437, 129] width 7 height 7
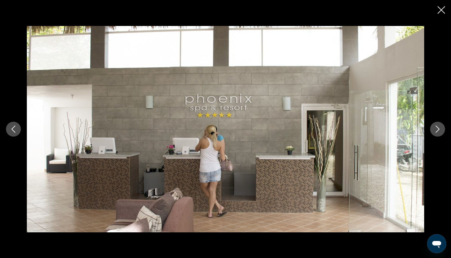
click at [438, 128] on icon "Next image" at bounding box center [437, 129] width 7 height 7
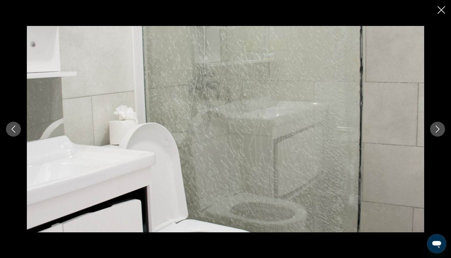
click at [438, 128] on icon "Next image" at bounding box center [437, 129] width 7 height 7
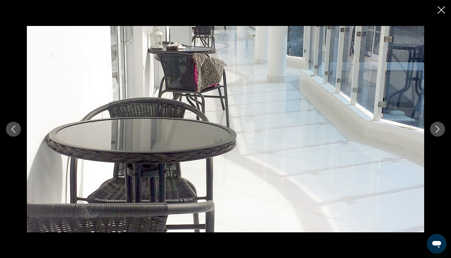
click at [438, 128] on icon "Next image" at bounding box center [437, 129] width 7 height 7
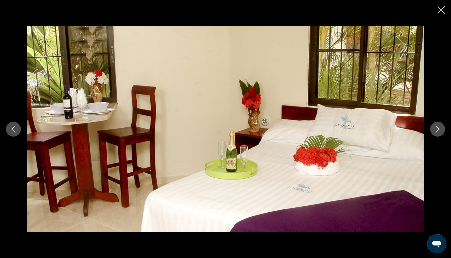
click at [438, 128] on icon "Next image" at bounding box center [437, 129] width 7 height 7
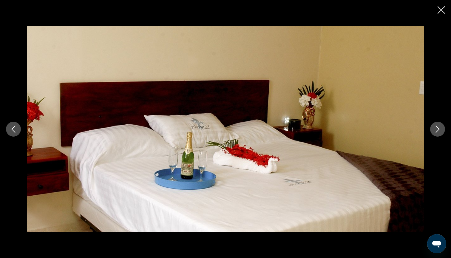
click at [438, 128] on icon "Next image" at bounding box center [437, 129] width 7 height 7
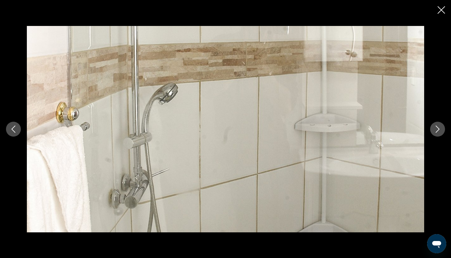
click at [438, 128] on icon "Next image" at bounding box center [437, 129] width 7 height 7
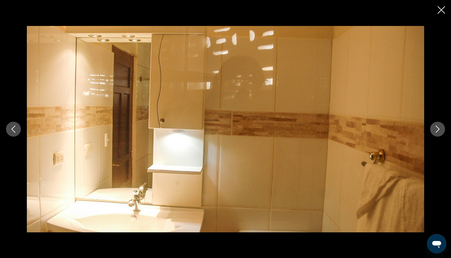
click at [438, 128] on icon "Next image" at bounding box center [437, 129] width 7 height 7
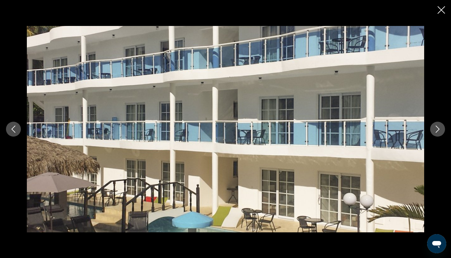
click at [439, 128] on icon "Next image" at bounding box center [437, 129] width 7 height 7
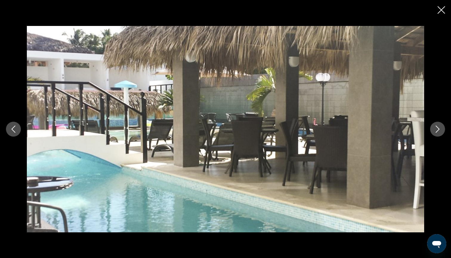
click at [441, 11] on icon "Close slideshow" at bounding box center [441, 9] width 7 height 7
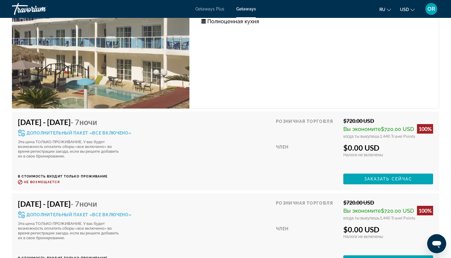
scroll to position [1122, 0]
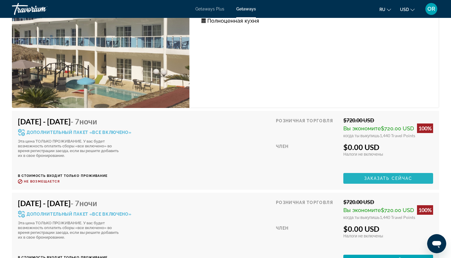
click at [390, 179] on span "Заказать сейчас" at bounding box center [388, 178] width 48 height 5
